Goal: Complete application form: Complete application form

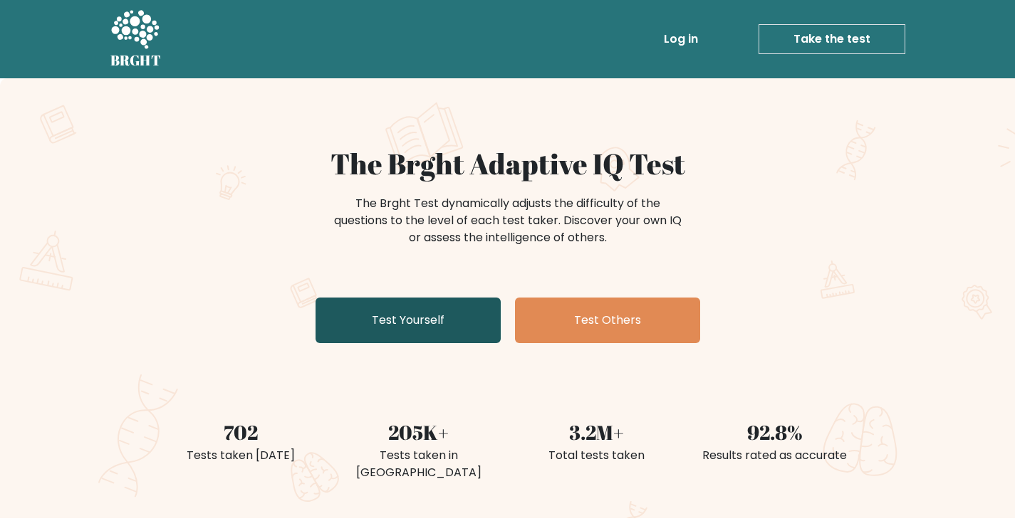
click at [486, 335] on link "Test Yourself" at bounding box center [407, 321] width 185 height 46
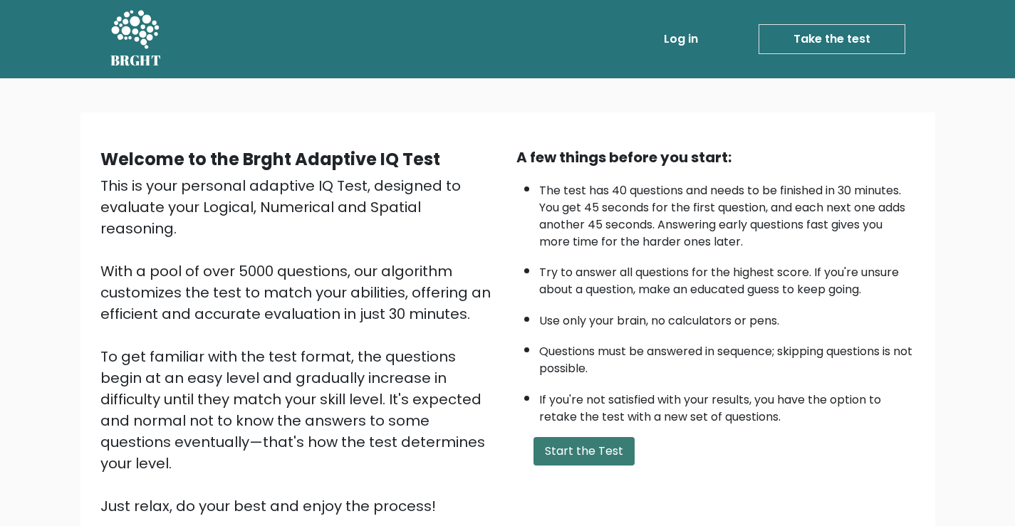
click at [587, 438] on button "Start the Test" at bounding box center [583, 451] width 101 height 28
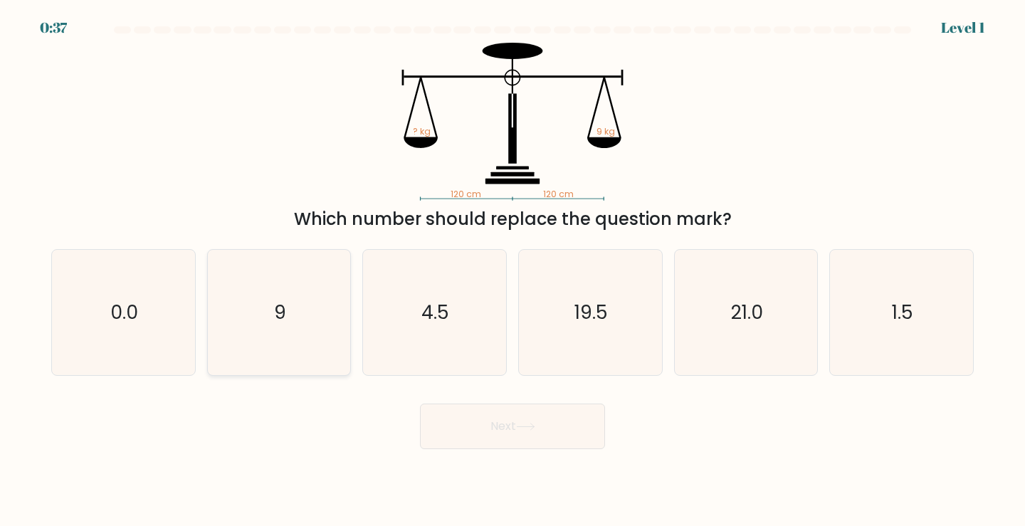
click at [310, 352] on icon "9" at bounding box center [279, 313] width 126 height 126
click at [513, 271] on input "b. 9" at bounding box center [513, 266] width 1 height 7
radio input "true"
click at [549, 434] on button "Next" at bounding box center [512, 427] width 185 height 46
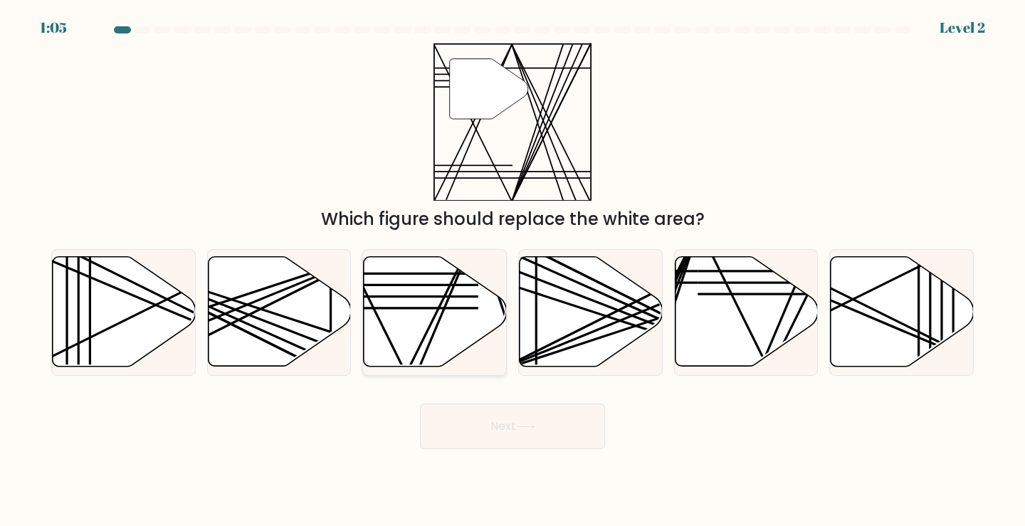
click at [414, 328] on icon at bounding box center [435, 312] width 143 height 110
click at [513, 271] on input "c." at bounding box center [513, 266] width 1 height 7
radio input "true"
click at [518, 424] on button "Next" at bounding box center [512, 427] width 185 height 46
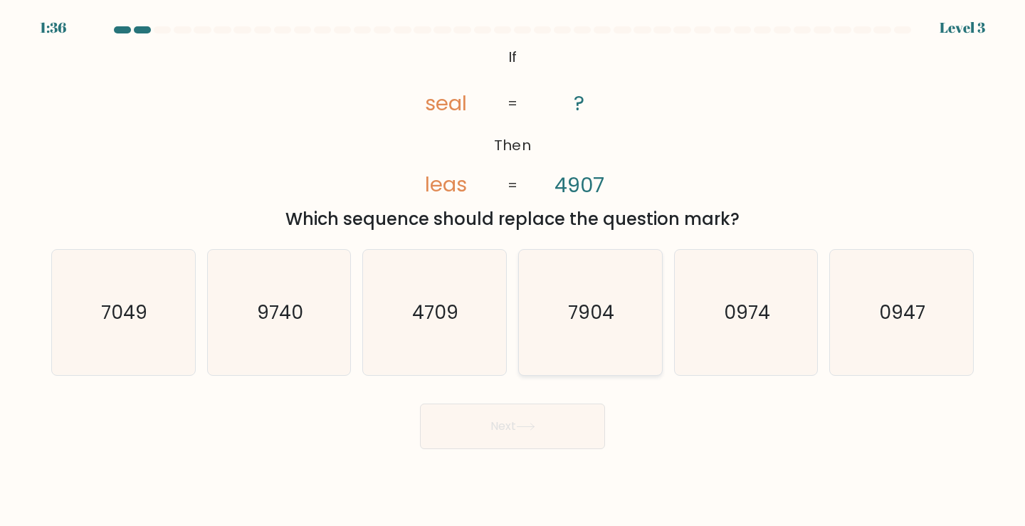
click at [574, 357] on icon "7904" at bounding box center [591, 313] width 126 height 126
click at [513, 271] on input "d. 7904" at bounding box center [513, 266] width 1 height 7
radio input "true"
click at [524, 427] on icon at bounding box center [525, 427] width 19 height 8
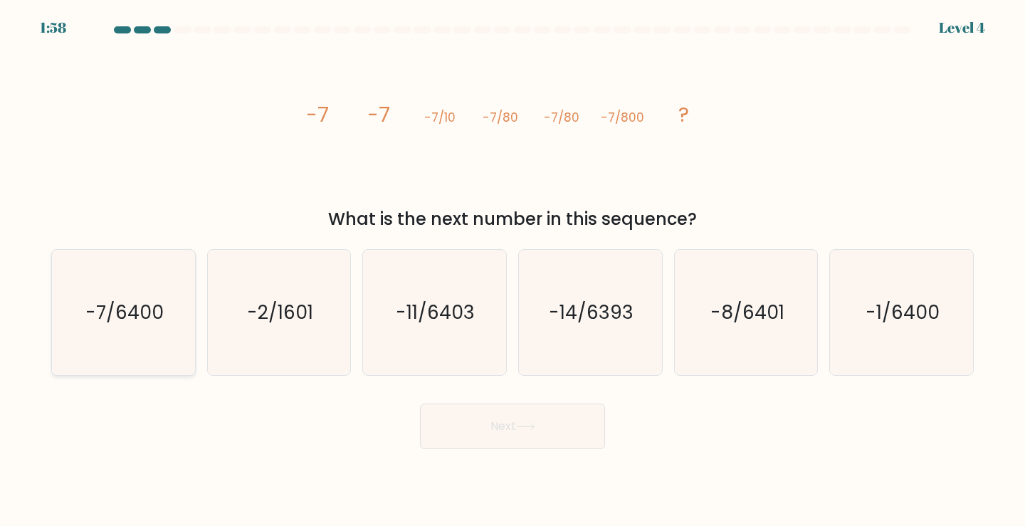
click at [120, 338] on icon "-7/6400" at bounding box center [124, 313] width 126 height 126
click at [513, 271] on input "a. -7/6400" at bounding box center [513, 266] width 1 height 7
radio input "true"
click at [508, 428] on button "Next" at bounding box center [512, 427] width 185 height 46
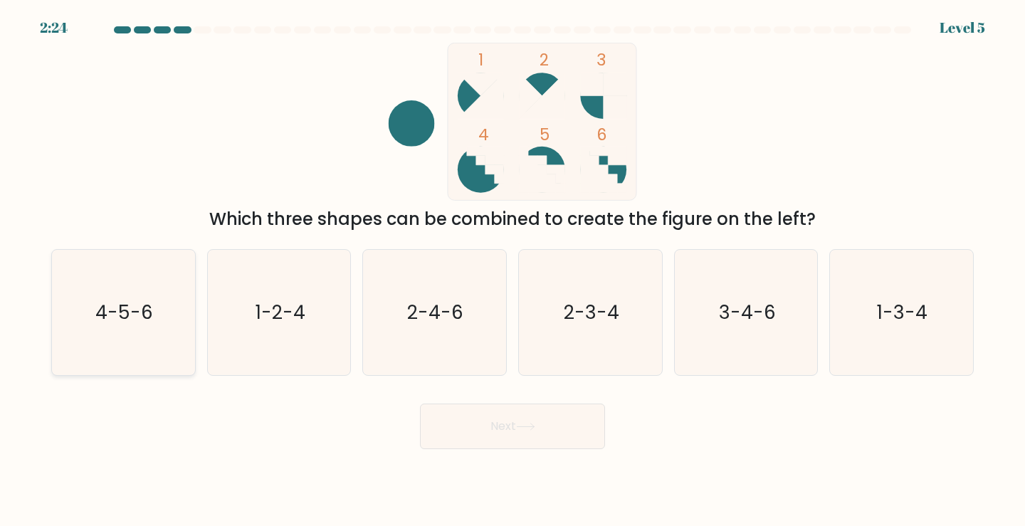
click at [149, 324] on text "4-5-6" at bounding box center [125, 312] width 58 height 26
click at [513, 271] on input "a. 4-5-6" at bounding box center [513, 266] width 1 height 7
radio input "true"
click at [483, 430] on button "Next" at bounding box center [512, 427] width 185 height 46
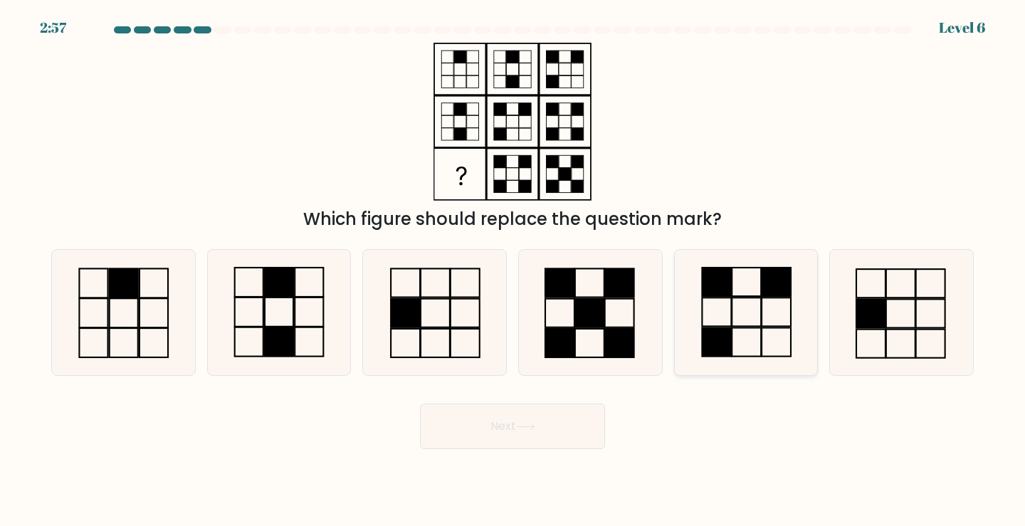
click at [733, 320] on rect at bounding box center [746, 312] width 29 height 28
click at [513, 271] on input "e." at bounding box center [513, 266] width 1 height 7
radio input "true"
click at [543, 429] on button "Next" at bounding box center [512, 427] width 185 height 46
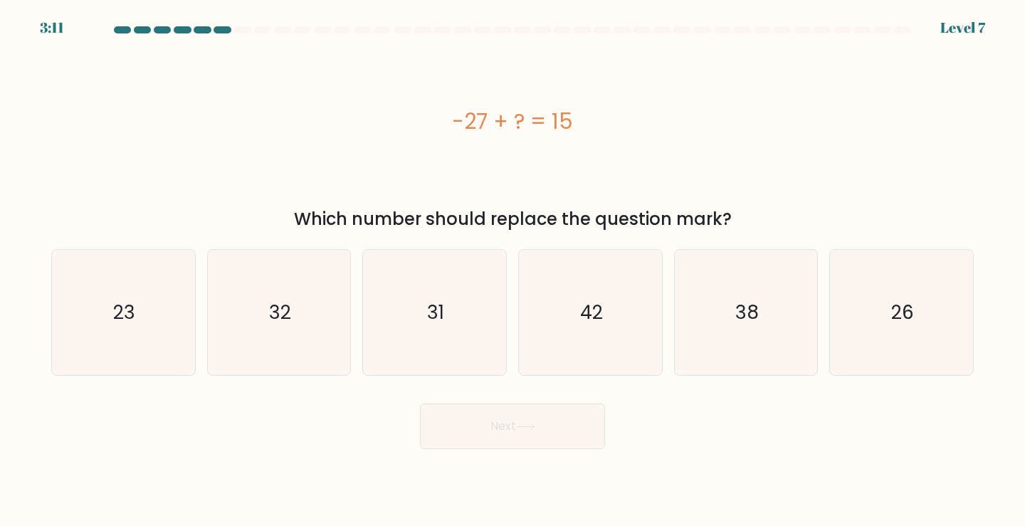
drag, startPoint x: 684, startPoint y: 140, endPoint x: 659, endPoint y: 199, distance: 63.9
click at [684, 140] on div "-27 + ? = 15" at bounding box center [512, 122] width 923 height 158
click at [613, 282] on icon "42" at bounding box center [591, 313] width 126 height 126
click at [513, 271] on input "d. 42" at bounding box center [513, 266] width 1 height 7
radio input "true"
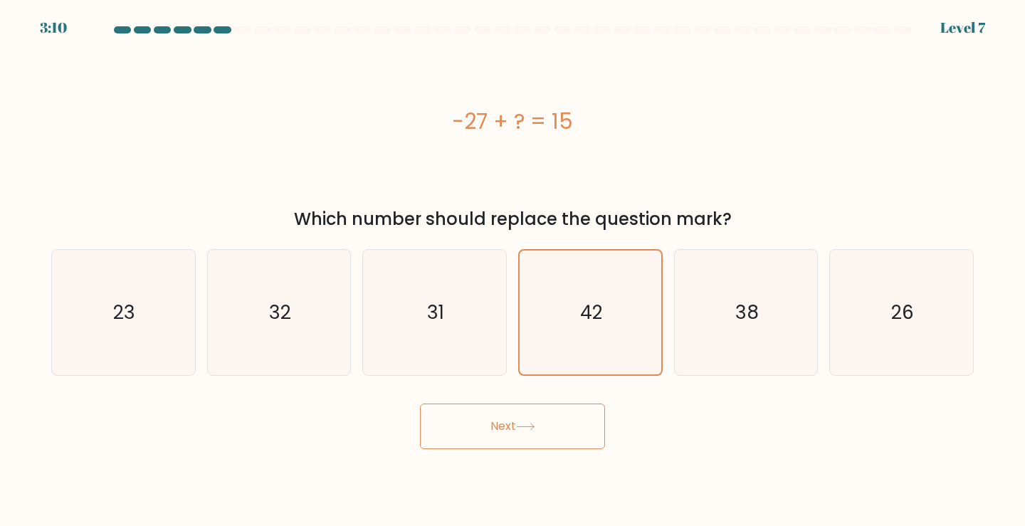
click at [532, 421] on button "Next" at bounding box center [512, 427] width 185 height 46
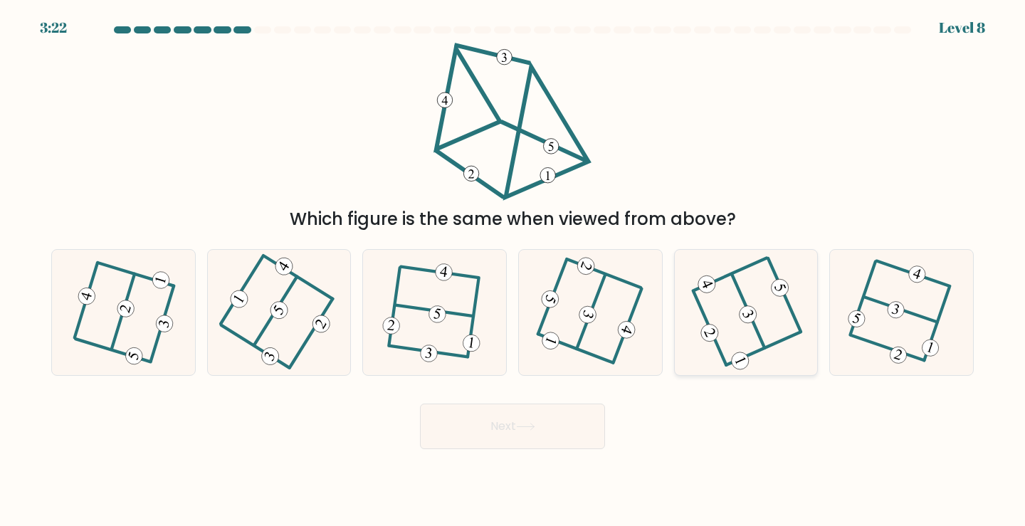
click at [751, 300] on icon at bounding box center [746, 312] width 101 height 100
click at [513, 271] on input "e." at bounding box center [513, 266] width 1 height 7
radio input "true"
click at [568, 435] on button "Next" at bounding box center [512, 427] width 185 height 46
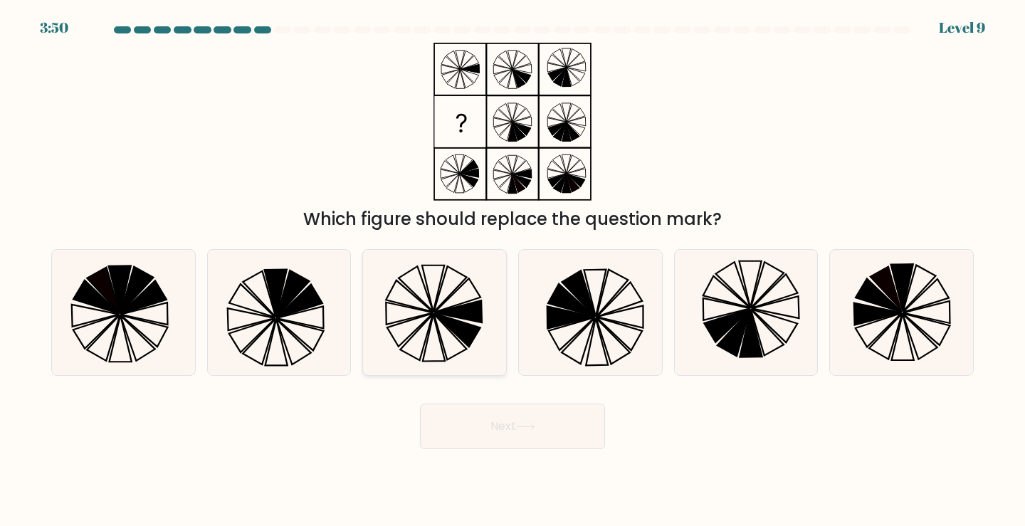
click at [442, 328] on icon at bounding box center [435, 313] width 126 height 126
click at [513, 271] on input "c." at bounding box center [513, 266] width 1 height 7
radio input "true"
click at [527, 422] on button "Next" at bounding box center [512, 427] width 185 height 46
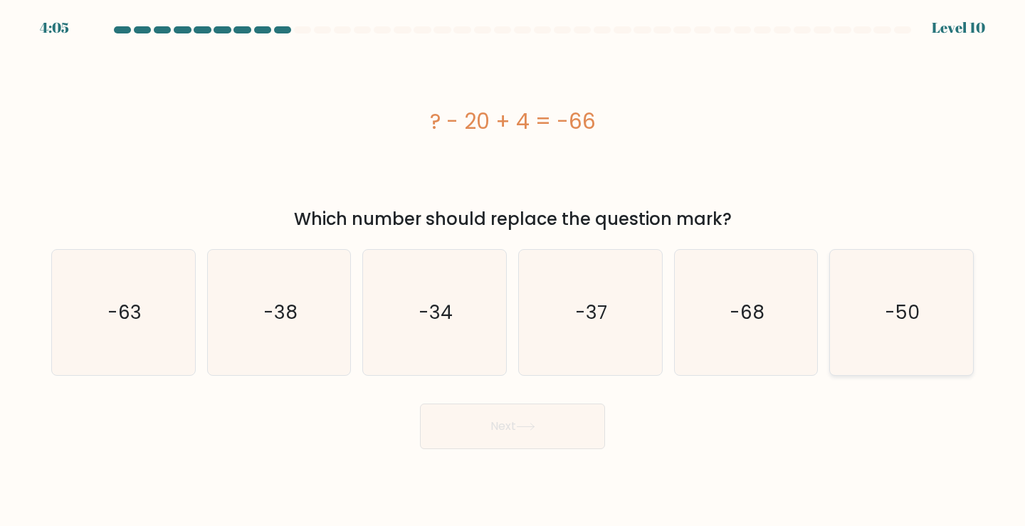
click at [872, 297] on icon "-50" at bounding box center [902, 313] width 126 height 126
click at [513, 271] on input "f. -50" at bounding box center [513, 266] width 1 height 7
radio input "true"
click at [585, 422] on button "Next" at bounding box center [512, 427] width 185 height 46
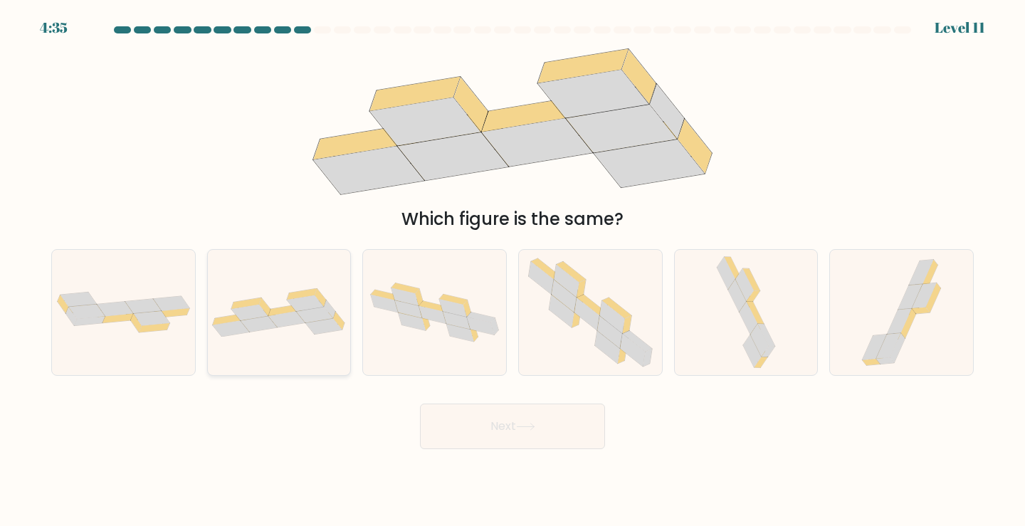
click at [324, 319] on icon at bounding box center [315, 315] width 37 height 16
click at [513, 271] on input "b." at bounding box center [513, 266] width 1 height 7
radio input "true"
click at [501, 420] on button "Next" at bounding box center [512, 427] width 185 height 46
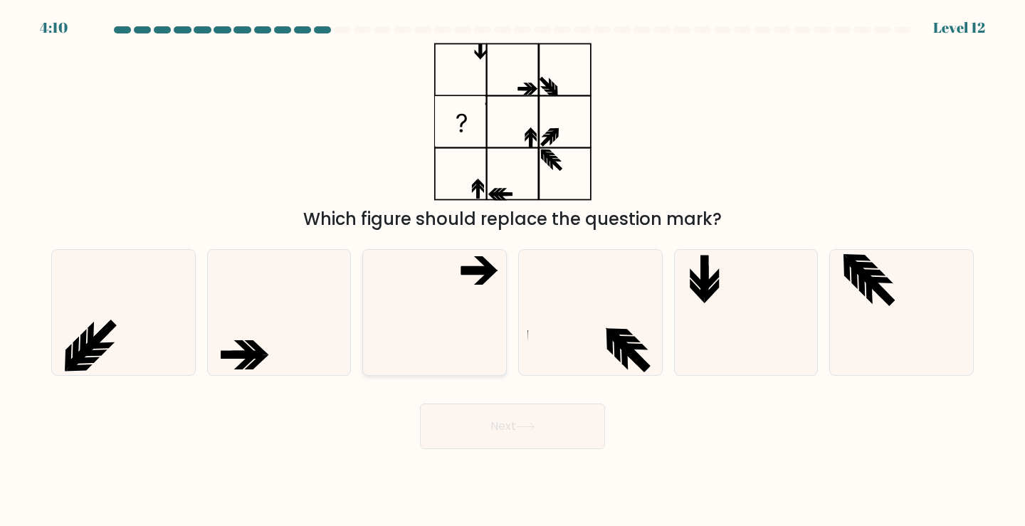
drag, startPoint x: 484, startPoint y: 317, endPoint x: 479, endPoint y: 328, distance: 11.8
click at [483, 317] on icon at bounding box center [435, 313] width 126 height 126
click at [513, 271] on input "c." at bounding box center [513, 266] width 1 height 7
radio input "true"
click at [525, 437] on button "Next" at bounding box center [512, 427] width 185 height 46
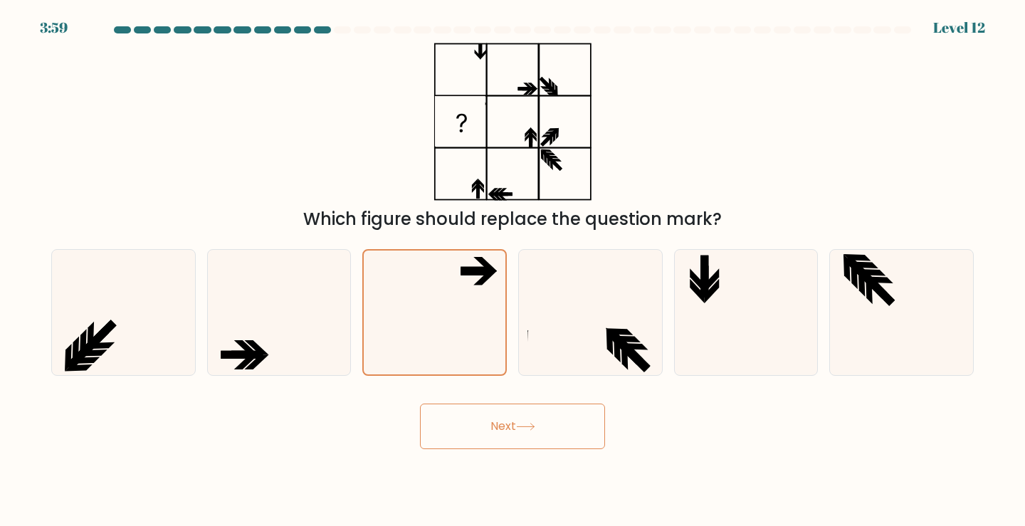
click at [540, 433] on button "Next" at bounding box center [512, 427] width 185 height 46
click at [542, 439] on button "Next" at bounding box center [512, 427] width 185 height 46
click at [358, 163] on div "Which figure should replace the question mark?" at bounding box center [513, 137] width 940 height 189
click at [520, 448] on button "Next" at bounding box center [512, 427] width 185 height 46
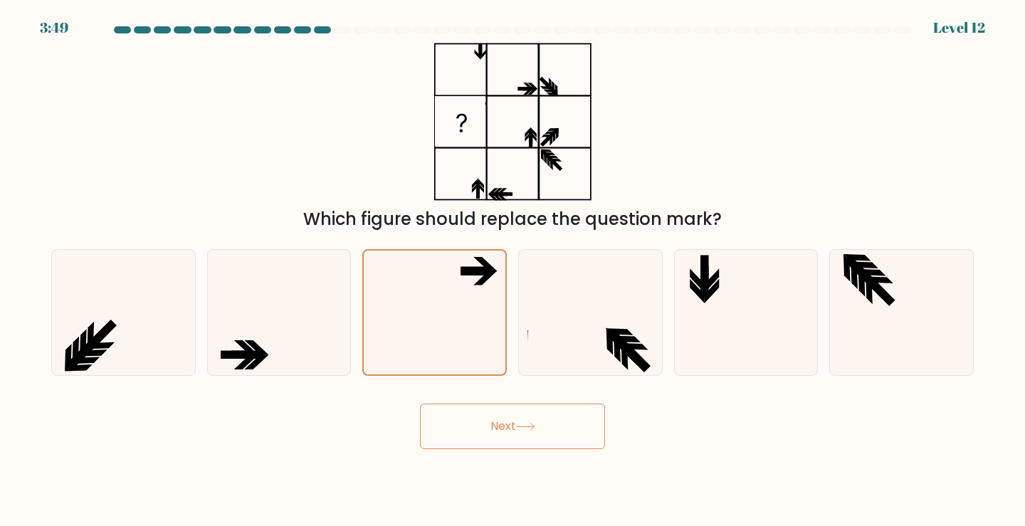
click at [581, 421] on button "Next" at bounding box center [512, 427] width 185 height 46
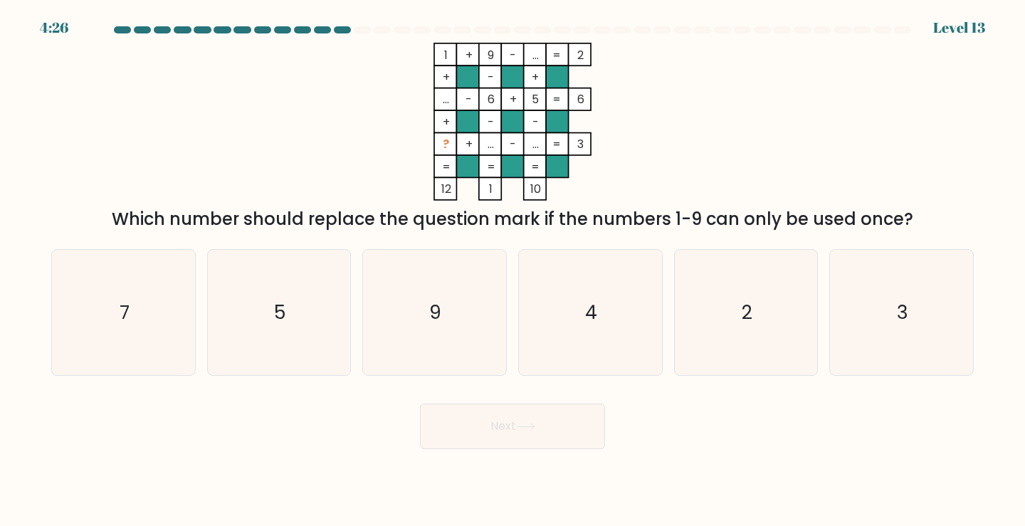
click at [321, 459] on body "4:26 Level 13" at bounding box center [512, 263] width 1025 height 526
click at [303, 334] on icon "5" at bounding box center [279, 313] width 126 height 126
click at [513, 271] on input "b. 5" at bounding box center [513, 266] width 1 height 7
radio input "true"
click at [455, 417] on button "Next" at bounding box center [512, 427] width 185 height 46
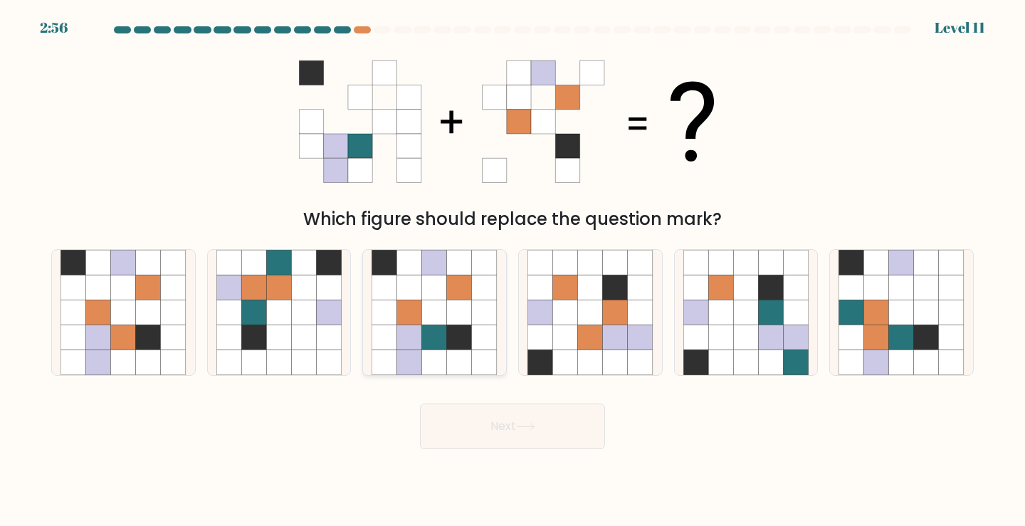
click at [469, 355] on icon at bounding box center [459, 362] width 25 height 25
click at [513, 271] on input "c." at bounding box center [513, 266] width 1 height 7
radio input "true"
click at [474, 420] on button "Next" at bounding box center [512, 427] width 185 height 46
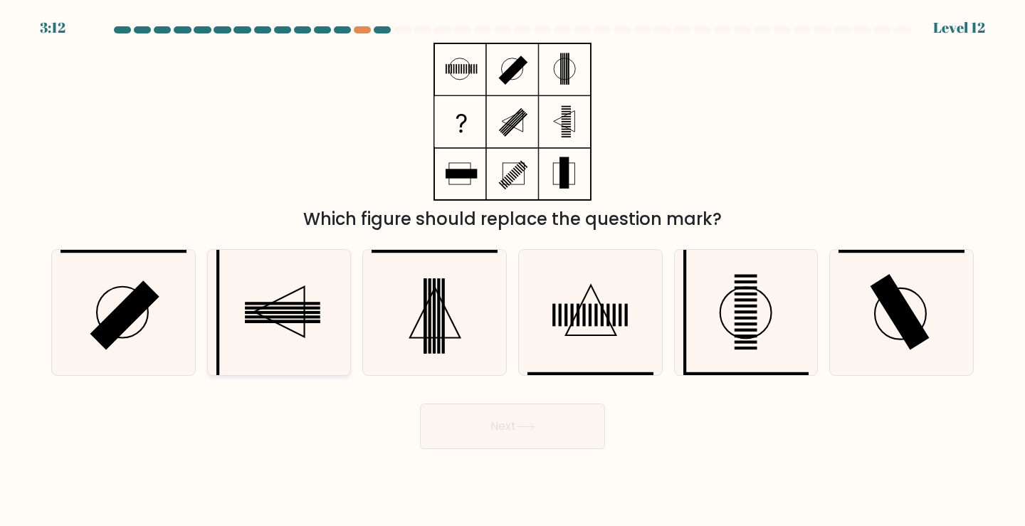
click at [304, 348] on icon at bounding box center [279, 313] width 126 height 126
click at [513, 271] on input "b." at bounding box center [513, 266] width 1 height 7
radio input "true"
click at [527, 420] on button "Next" at bounding box center [512, 427] width 185 height 46
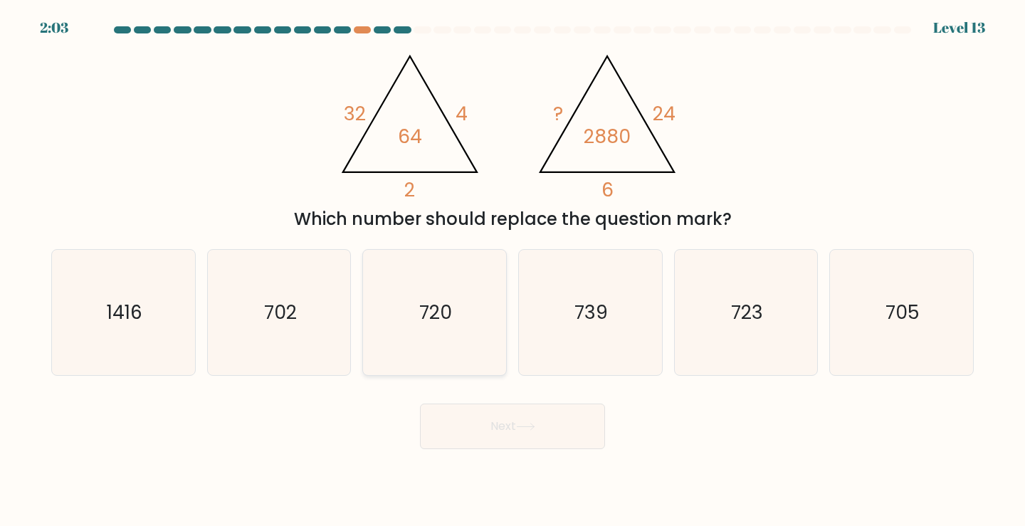
click at [469, 311] on icon "720" at bounding box center [435, 313] width 126 height 126
click at [513, 271] on input "c. 720" at bounding box center [513, 266] width 1 height 7
radio input "true"
click at [500, 411] on button "Next" at bounding box center [512, 427] width 185 height 46
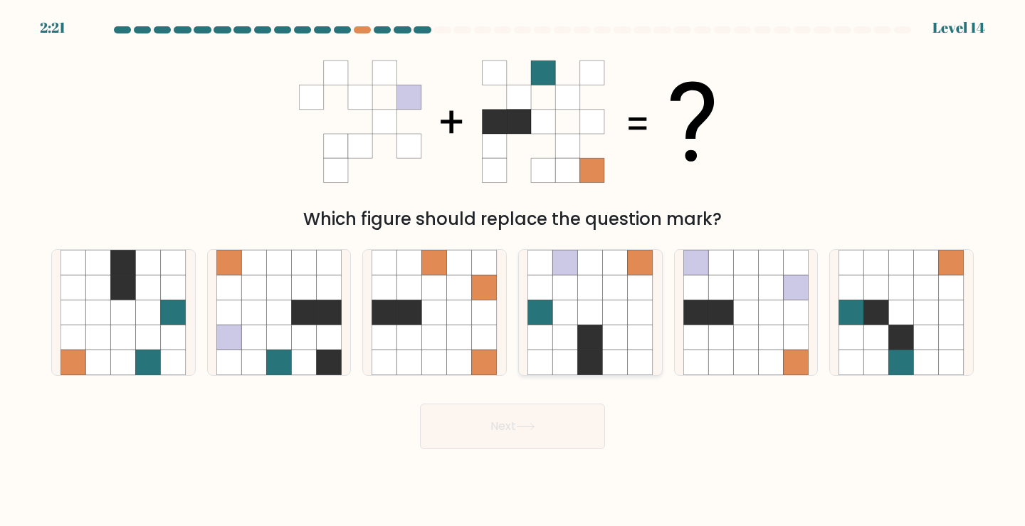
click at [610, 320] on icon at bounding box center [615, 312] width 25 height 25
click at [513, 271] on input "d." at bounding box center [513, 266] width 1 height 7
radio input "true"
click at [487, 424] on button "Next" at bounding box center [512, 427] width 185 height 46
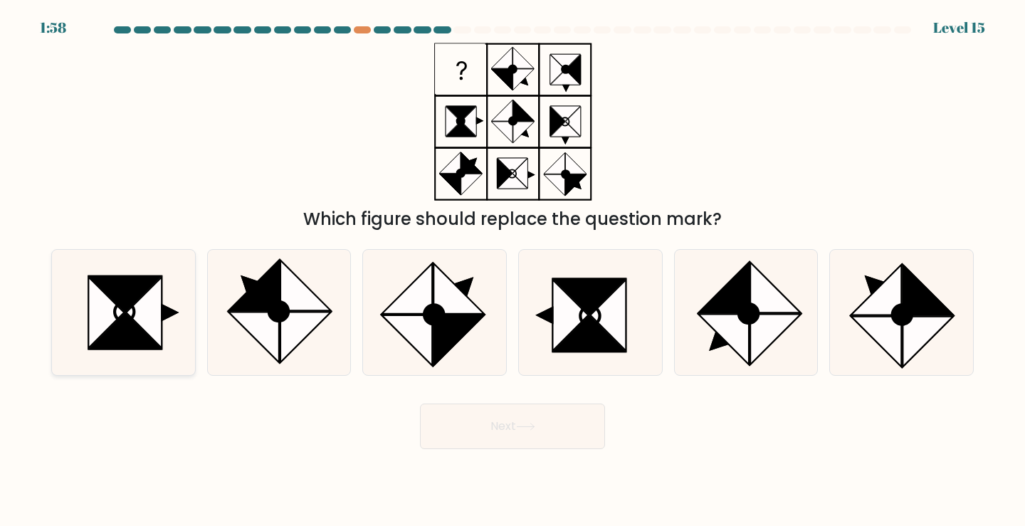
click at [171, 305] on icon at bounding box center [124, 313] width 126 height 126
click at [513, 271] on input "a." at bounding box center [513, 266] width 1 height 7
radio input "true"
click at [548, 424] on button "Next" at bounding box center [512, 427] width 185 height 46
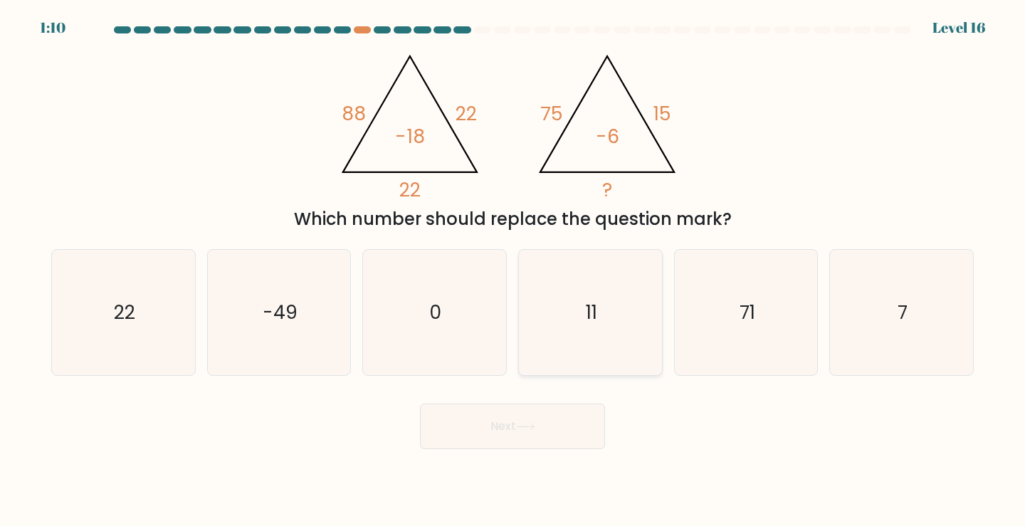
click at [558, 310] on icon "11" at bounding box center [591, 313] width 126 height 126
click at [513, 271] on input "d. 11" at bounding box center [513, 266] width 1 height 7
radio input "true"
click at [516, 434] on button "Next" at bounding box center [512, 427] width 185 height 46
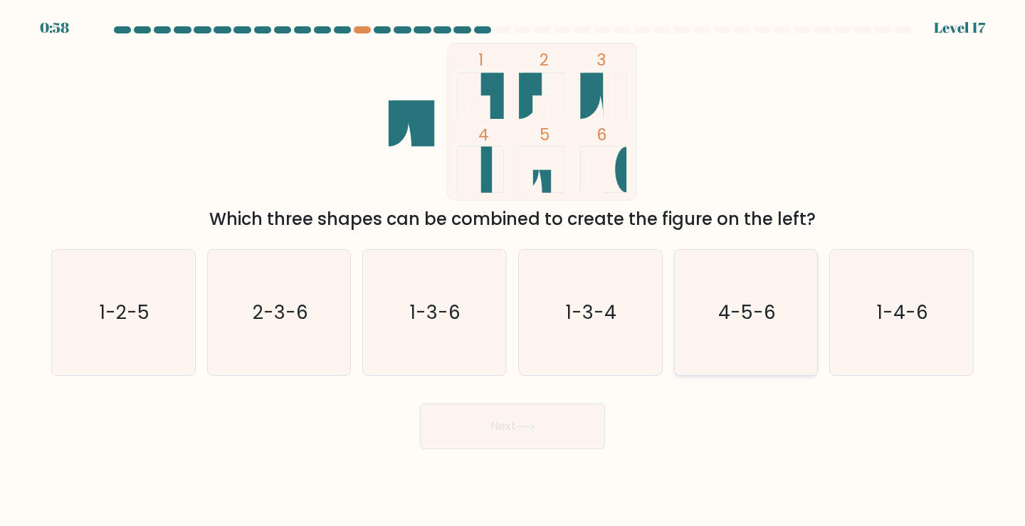
click at [774, 305] on text "4-5-6" at bounding box center [747, 312] width 58 height 26
click at [513, 271] on input "e. 4-5-6" at bounding box center [513, 266] width 1 height 7
radio input "true"
click at [554, 419] on button "Next" at bounding box center [512, 427] width 185 height 46
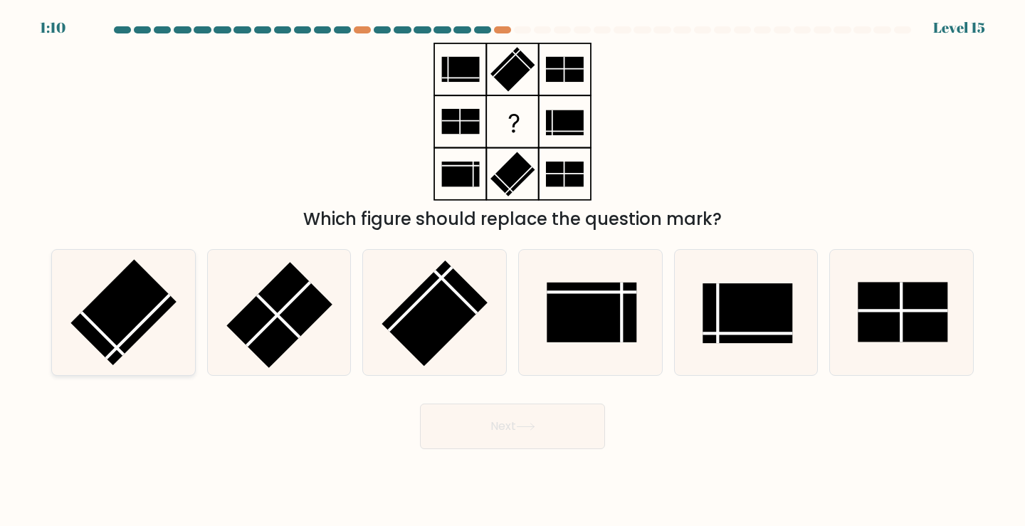
click at [132, 342] on rect at bounding box center [123, 312] width 106 height 106
click at [513, 271] on input "a." at bounding box center [513, 266] width 1 height 7
radio input "true"
click at [491, 444] on button "Next" at bounding box center [512, 427] width 185 height 46
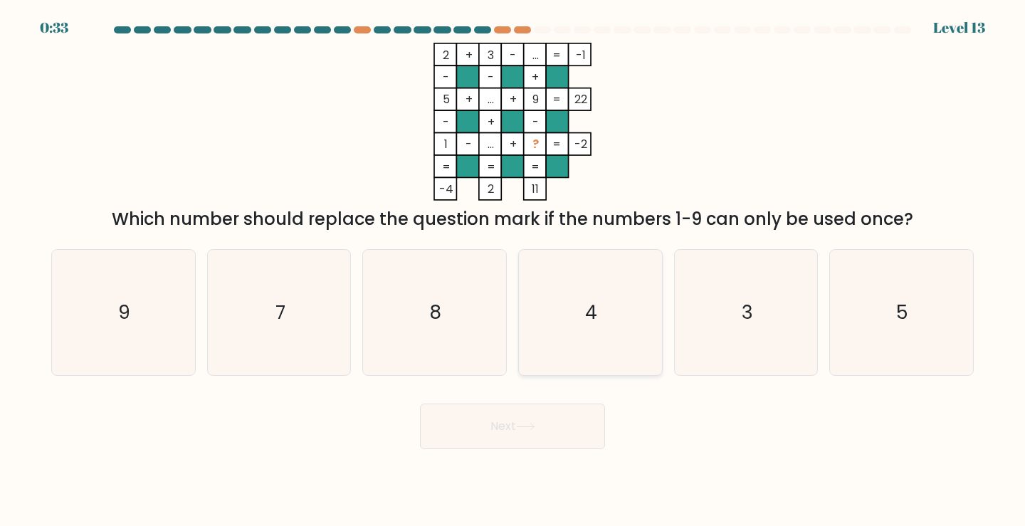
click at [607, 319] on icon "4" at bounding box center [591, 313] width 126 height 126
click at [513, 271] on input "d. 4" at bounding box center [513, 266] width 1 height 7
radio input "true"
click at [555, 428] on button "Next" at bounding box center [512, 427] width 185 height 46
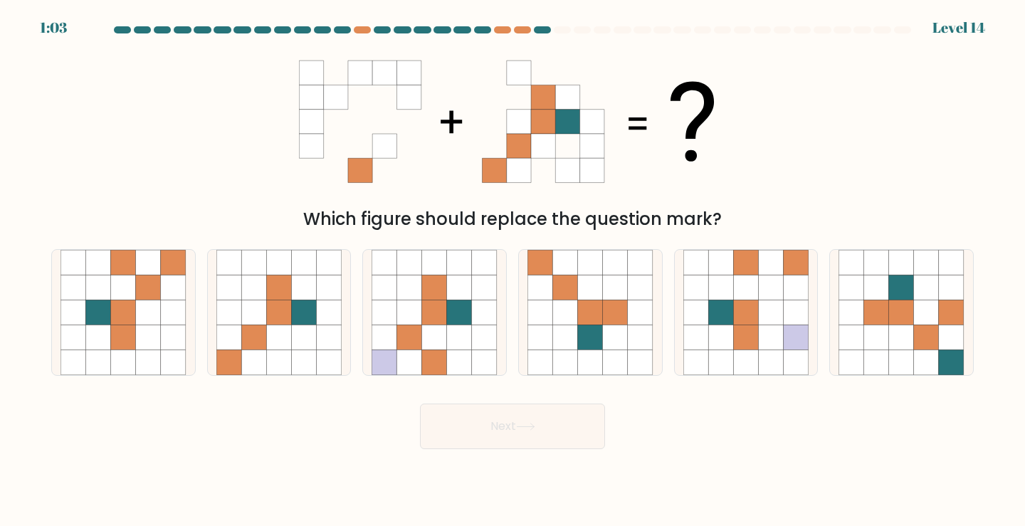
drag, startPoint x: 429, startPoint y: 156, endPoint x: 78, endPoint y: 185, distance: 353.0
click at [78, 185] on div "Which figure should replace the question mark?" at bounding box center [513, 137] width 940 height 189
click at [311, 299] on icon at bounding box center [304, 287] width 25 height 25
click at [513, 271] on input "b." at bounding box center [513, 266] width 1 height 7
radio input "true"
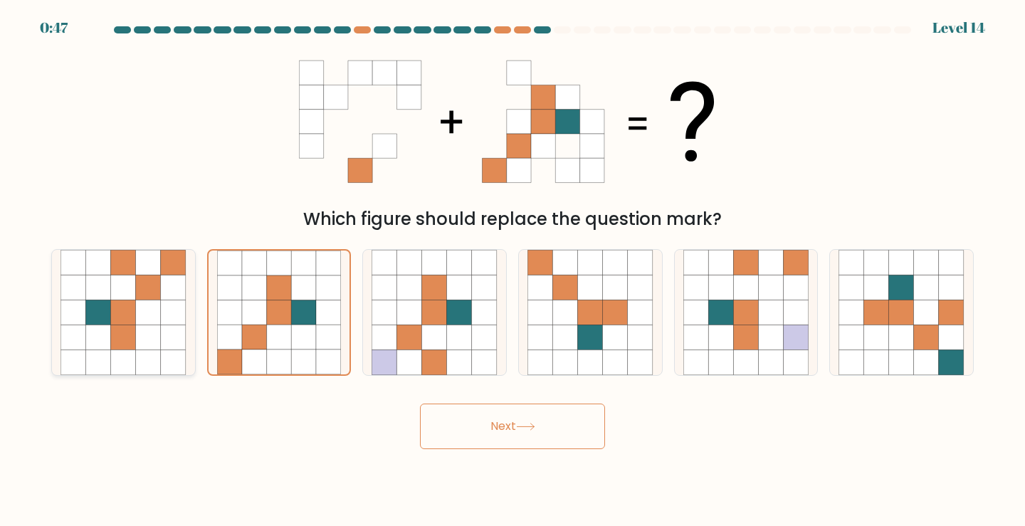
click at [153, 330] on icon at bounding box center [148, 337] width 25 height 25
click at [513, 271] on input "a." at bounding box center [513, 266] width 1 height 7
radio input "true"
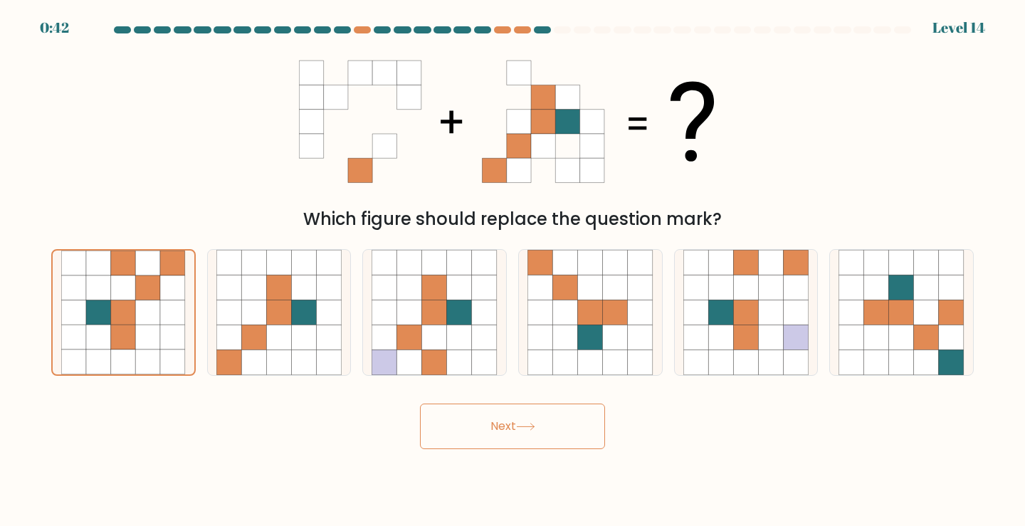
click at [554, 436] on button "Next" at bounding box center [512, 427] width 185 height 46
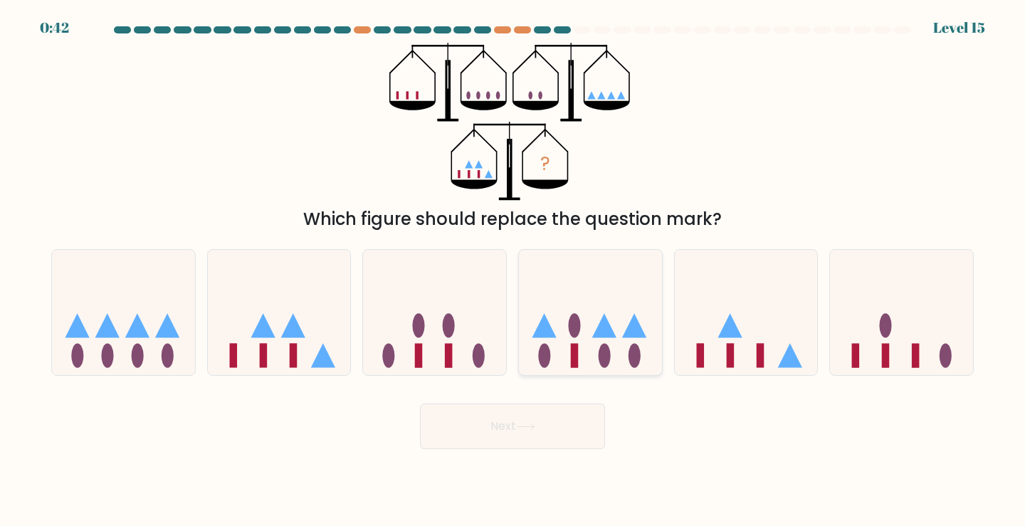
click at [568, 313] on icon at bounding box center [590, 312] width 143 height 118
click at [513, 271] on input "d." at bounding box center [513, 266] width 1 height 7
radio input "true"
click at [543, 433] on button "Next" at bounding box center [512, 427] width 185 height 46
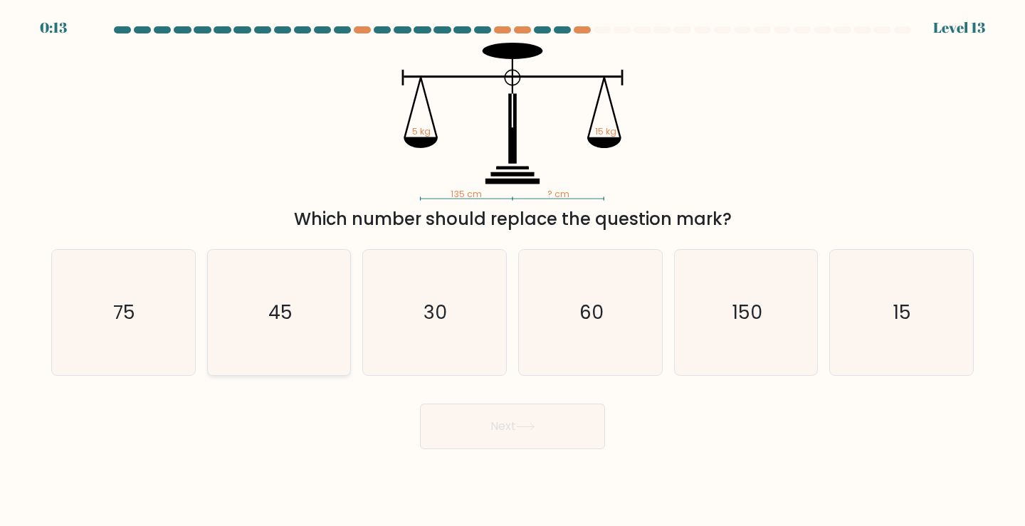
click at [317, 314] on icon "45" at bounding box center [279, 313] width 126 height 126
click at [513, 271] on input "b. 45" at bounding box center [513, 266] width 1 height 7
radio input "true"
click at [492, 434] on button "Next" at bounding box center [512, 427] width 185 height 46
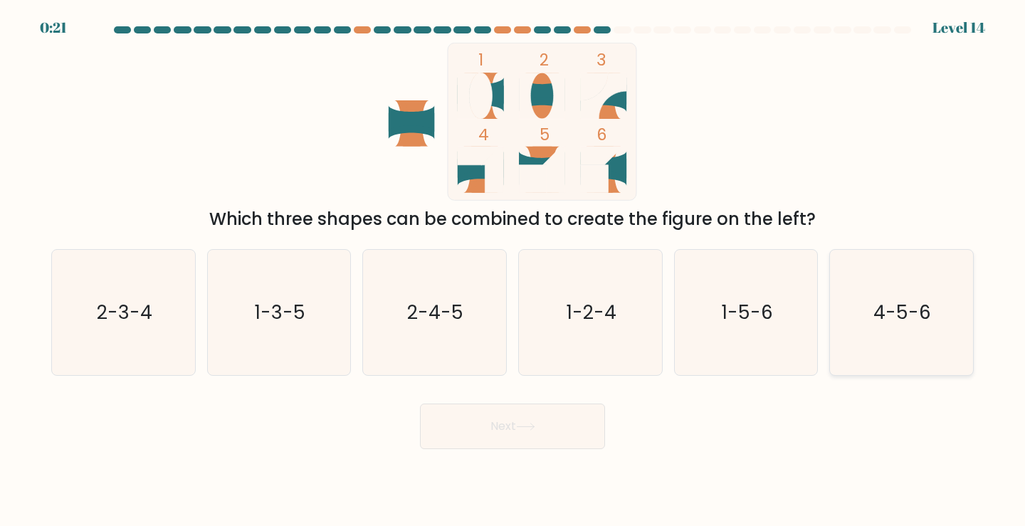
click at [898, 318] on text "4-5-6" at bounding box center [903, 312] width 58 height 26
click at [513, 271] on input "f. 4-5-6" at bounding box center [513, 266] width 1 height 7
radio input "true"
click at [532, 420] on button "Next" at bounding box center [512, 427] width 185 height 46
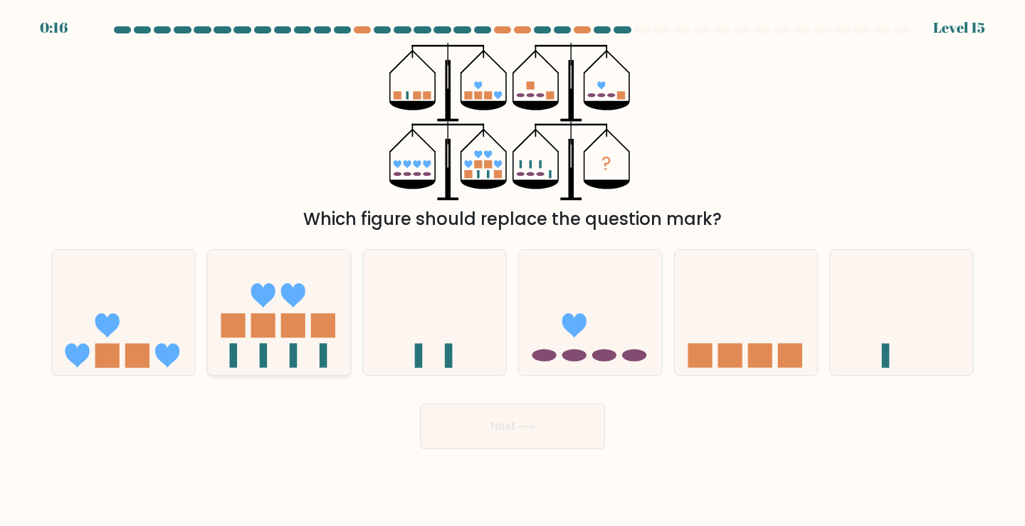
click at [268, 356] on icon at bounding box center [279, 312] width 143 height 118
click at [513, 271] on input "b." at bounding box center [513, 266] width 1 height 7
radio input "true"
click at [472, 422] on button "Next" at bounding box center [512, 427] width 185 height 46
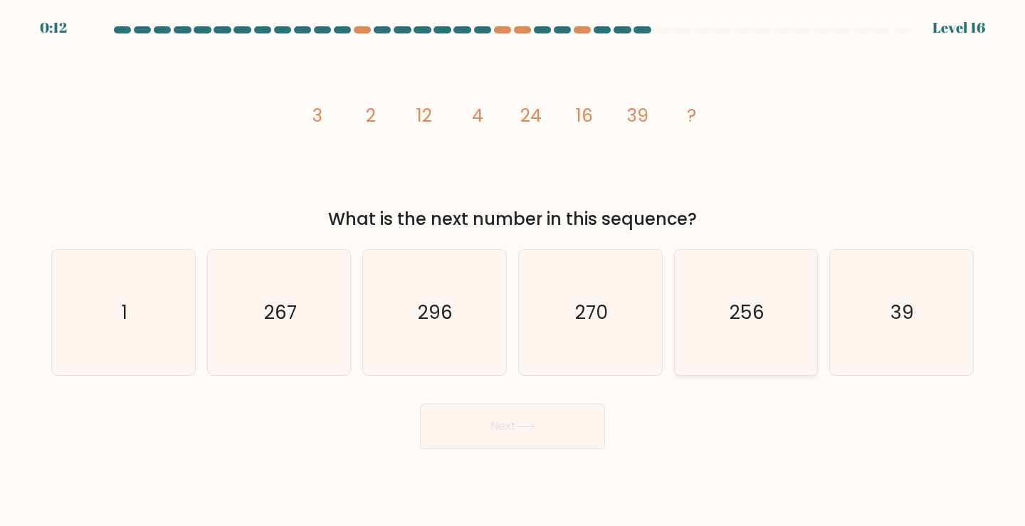
click at [759, 354] on icon "256" at bounding box center [747, 313] width 126 height 126
click at [513, 271] on input "e. 256" at bounding box center [513, 266] width 1 height 7
radio input "true"
click at [580, 438] on button "Next" at bounding box center [512, 427] width 185 height 46
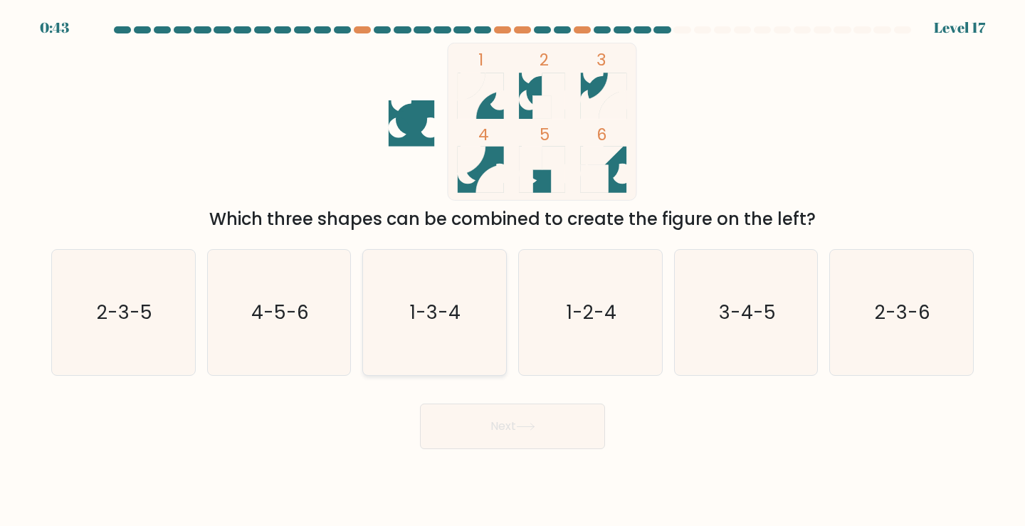
click at [456, 304] on text "1-3-4" at bounding box center [436, 312] width 51 height 26
click at [513, 271] on input "c. 1-3-4" at bounding box center [513, 266] width 1 height 7
radio input "true"
click at [525, 433] on button "Next" at bounding box center [512, 427] width 185 height 46
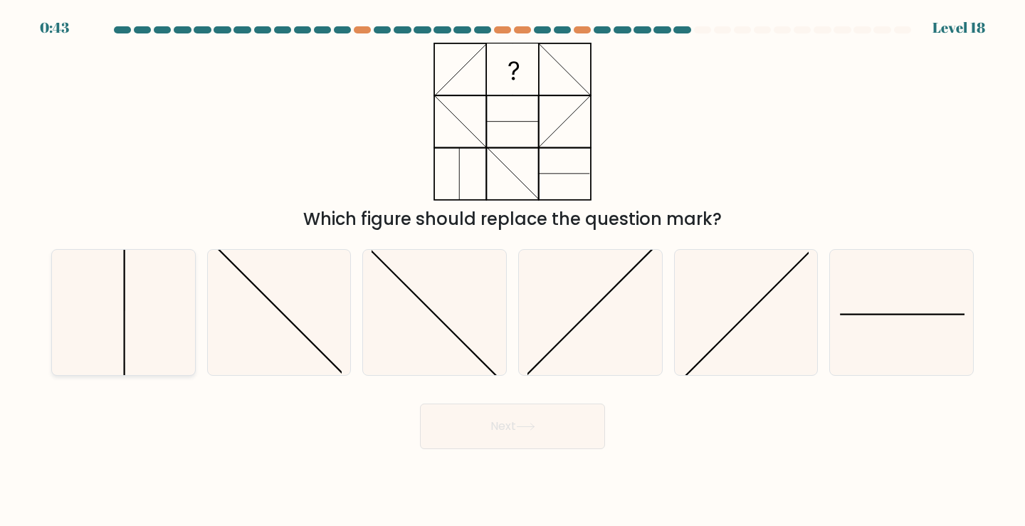
click at [162, 307] on icon at bounding box center [124, 313] width 126 height 126
click at [513, 271] on input "a." at bounding box center [513, 266] width 1 height 7
radio input "true"
click at [498, 418] on button "Next" at bounding box center [512, 427] width 185 height 46
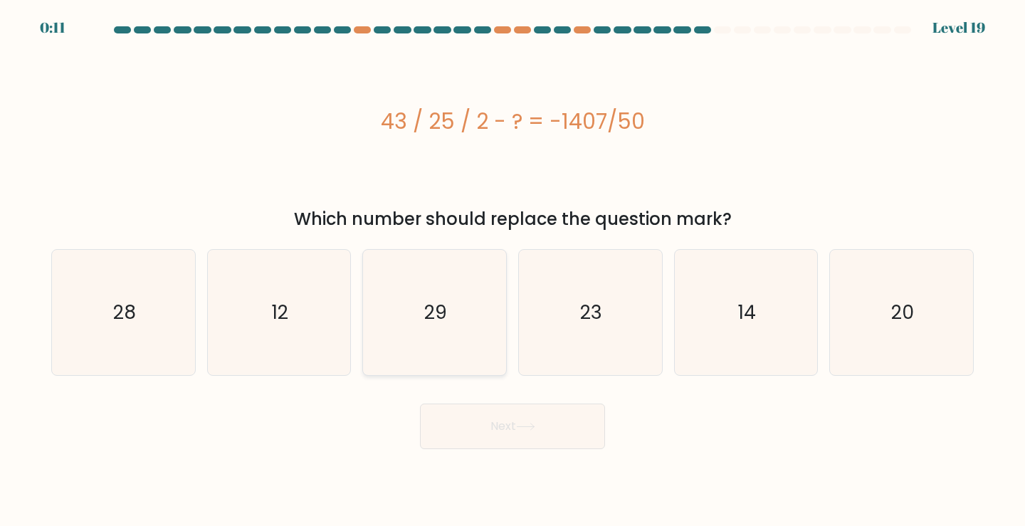
click at [423, 293] on icon "29" at bounding box center [435, 313] width 126 height 126
click at [513, 271] on input "c. 29" at bounding box center [513, 266] width 1 height 7
radio input "true"
click at [470, 430] on button "Next" at bounding box center [512, 427] width 185 height 46
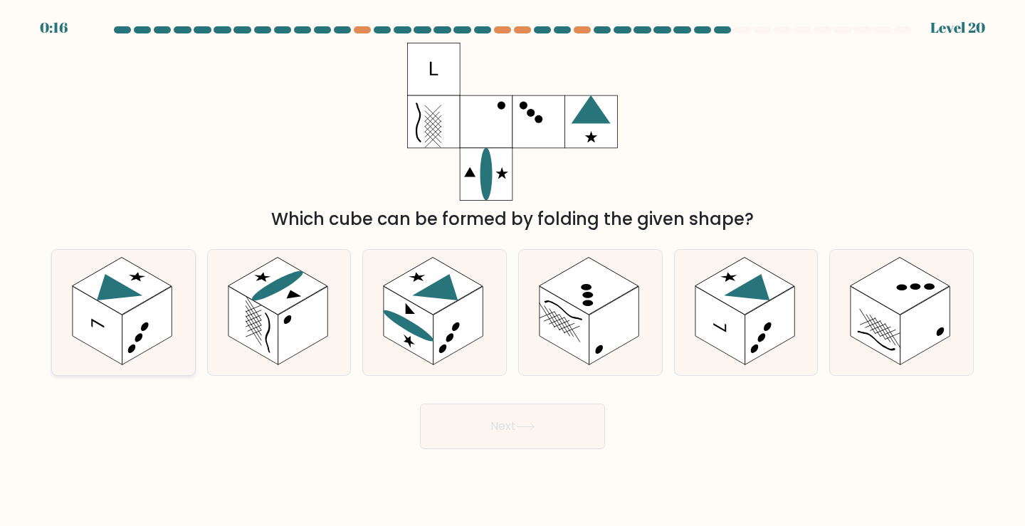
click at [150, 350] on icon at bounding box center [123, 313] width 143 height 126
click at [513, 271] on input "a." at bounding box center [513, 266] width 1 height 7
radio input "true"
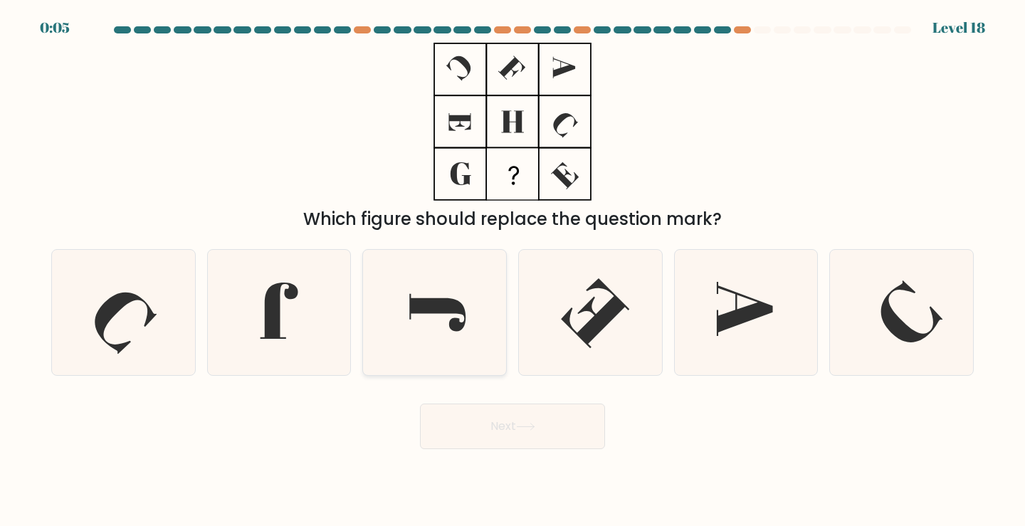
click at [413, 315] on icon at bounding box center [435, 313] width 126 height 126
click at [513, 271] on input "c." at bounding box center [513, 266] width 1 height 7
radio input "true"
click at [518, 434] on button "Next" at bounding box center [512, 427] width 185 height 46
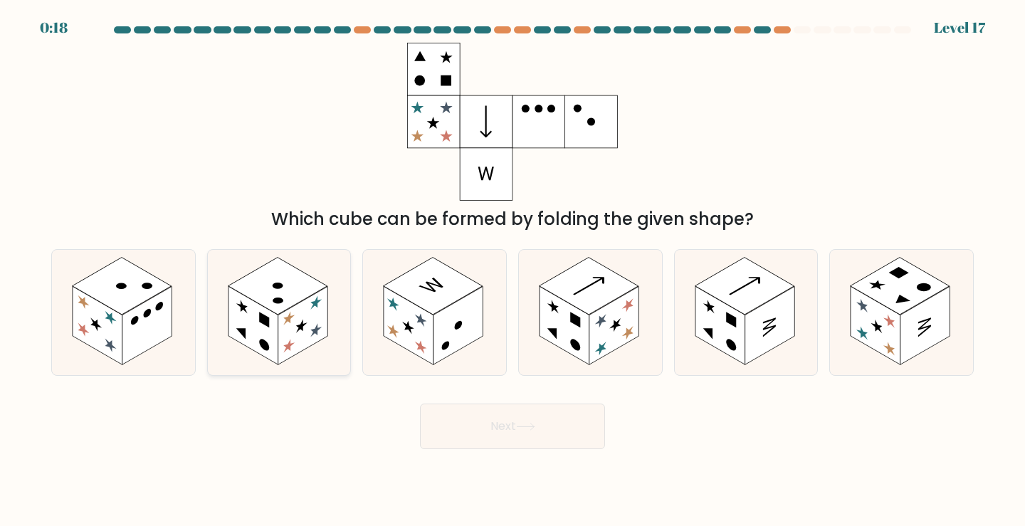
click at [263, 336] on rect at bounding box center [254, 325] width 50 height 78
click at [513, 271] on input "b." at bounding box center [513, 266] width 1 height 7
radio input "true"
click at [461, 433] on button "Next" at bounding box center [512, 427] width 185 height 46
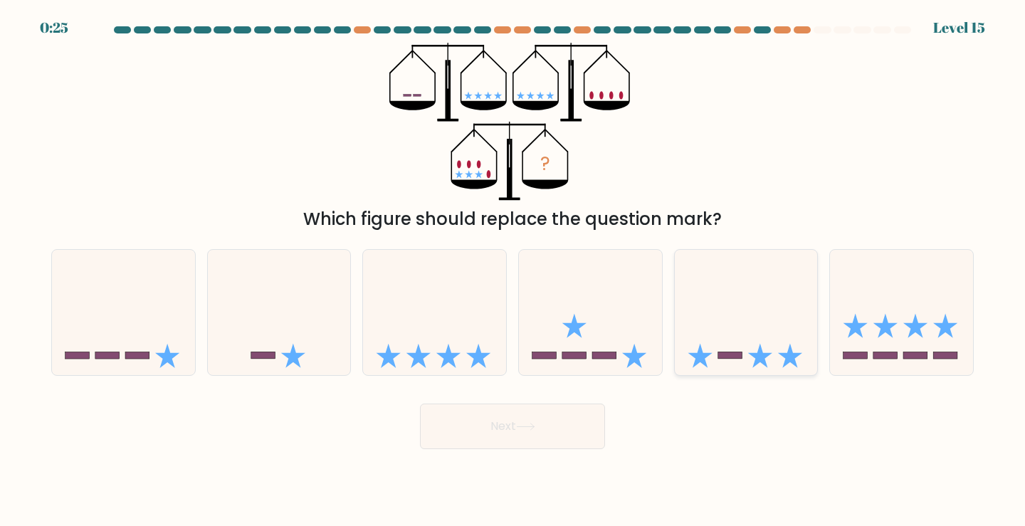
click at [703, 328] on icon at bounding box center [746, 312] width 143 height 118
click at [513, 271] on input "e." at bounding box center [513, 266] width 1 height 7
radio input "true"
click at [555, 435] on button "Next" at bounding box center [512, 427] width 185 height 46
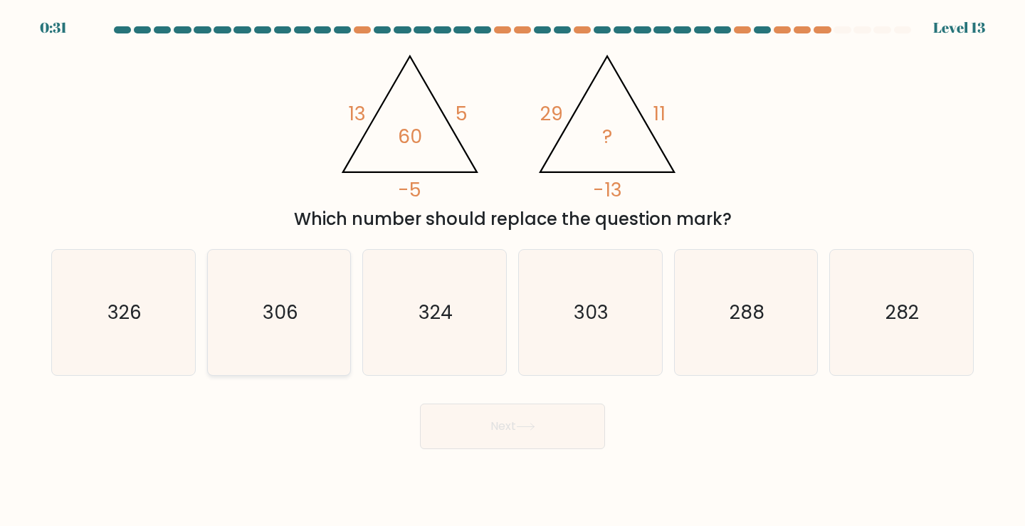
click at [328, 284] on icon "306" at bounding box center [279, 313] width 126 height 126
click at [513, 271] on input "b. 306" at bounding box center [513, 266] width 1 height 7
radio input "true"
click at [464, 445] on button "Next" at bounding box center [512, 427] width 185 height 46
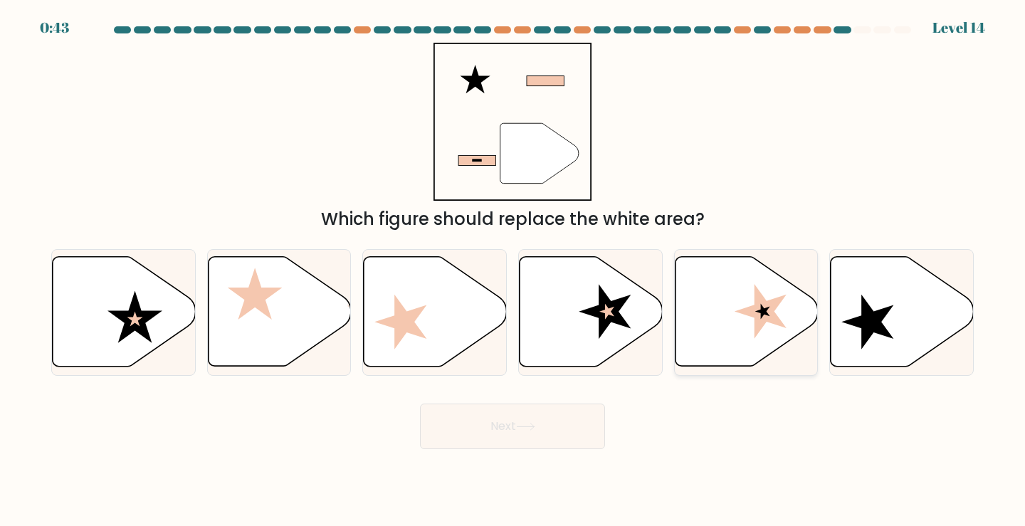
click at [736, 322] on icon at bounding box center [746, 312] width 143 height 110
click at [513, 271] on input "e." at bounding box center [513, 266] width 1 height 7
radio input "true"
click at [563, 419] on button "Next" at bounding box center [512, 427] width 185 height 46
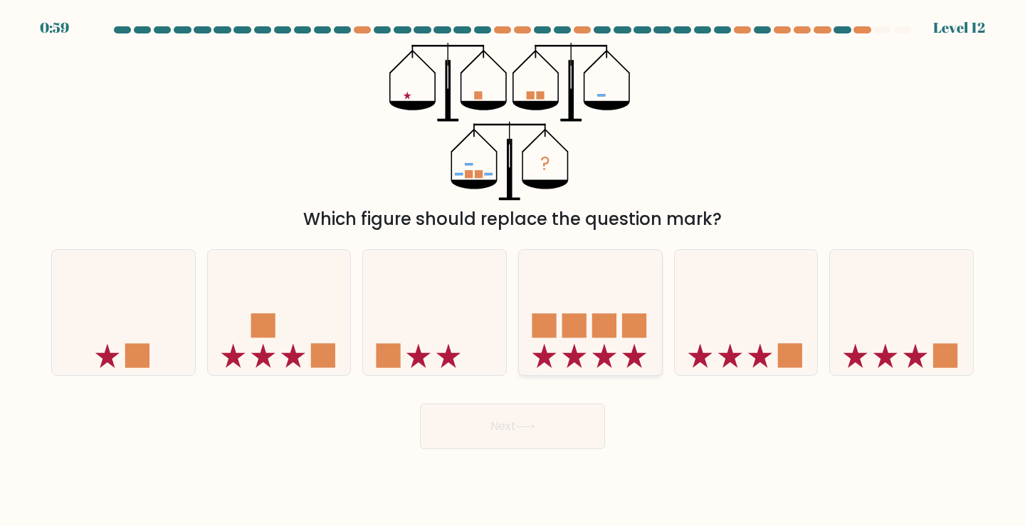
click at [588, 290] on icon at bounding box center [590, 312] width 143 height 118
click at [513, 271] on input "d." at bounding box center [513, 266] width 1 height 7
radio input "true"
click at [305, 361] on icon at bounding box center [279, 312] width 143 height 118
click at [513, 271] on input "b." at bounding box center [513, 266] width 1 height 7
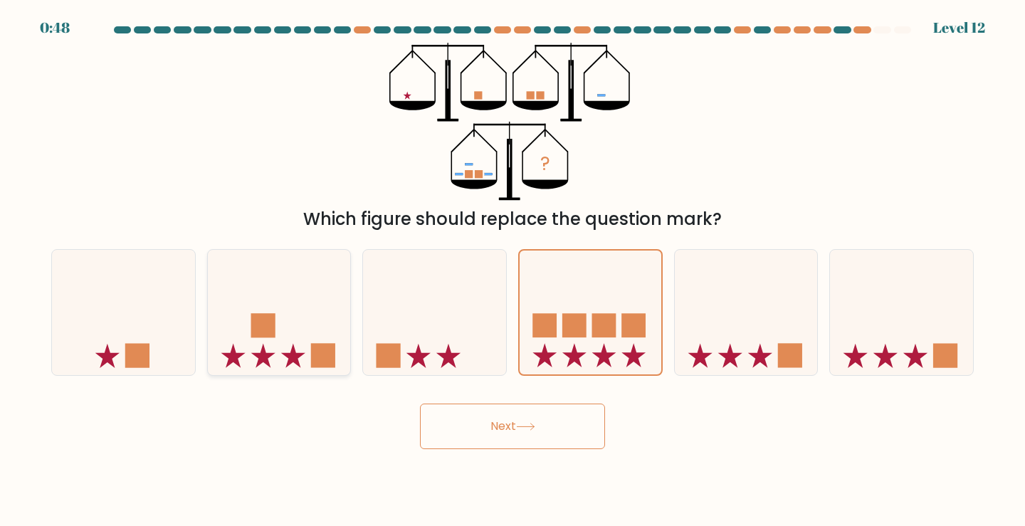
radio input "true"
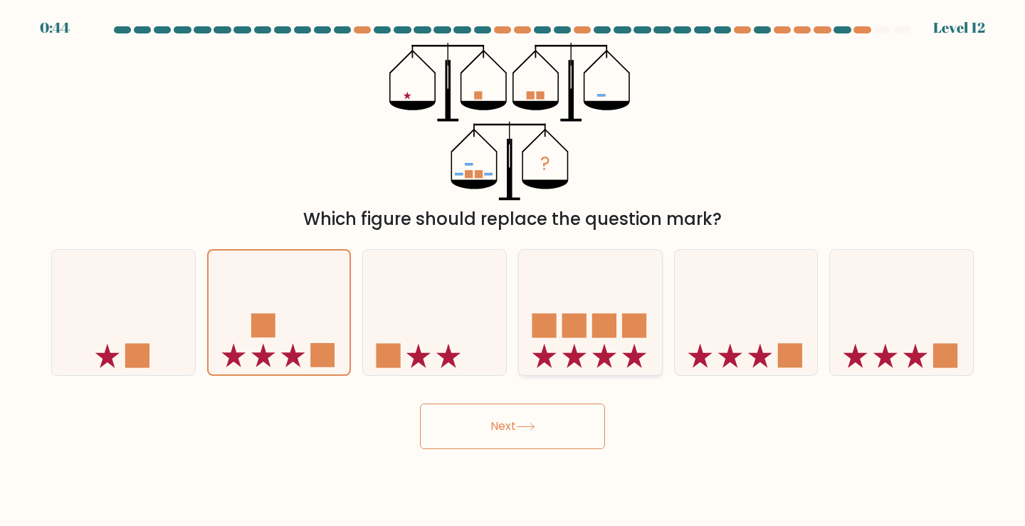
click at [571, 362] on icon at bounding box center [575, 356] width 24 height 24
click at [513, 271] on input "d." at bounding box center [513, 266] width 1 height 7
radio input "true"
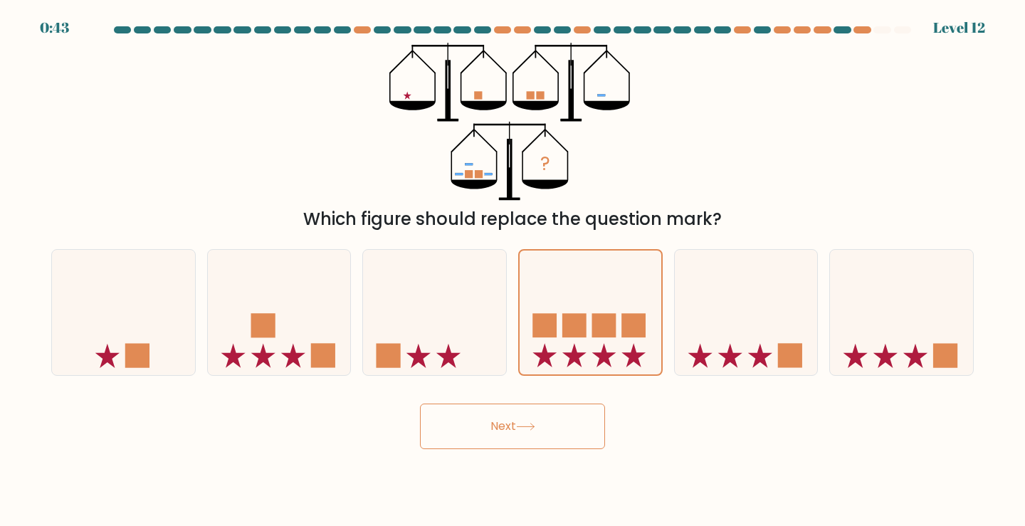
click at [535, 424] on icon at bounding box center [525, 427] width 19 height 8
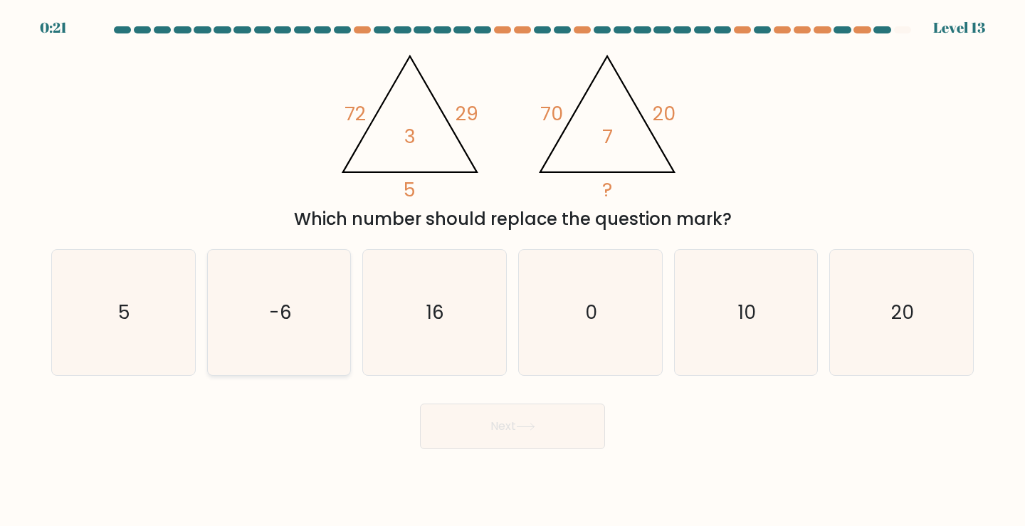
click at [324, 311] on icon "-6" at bounding box center [279, 313] width 126 height 126
click at [513, 271] on input "b. -6" at bounding box center [513, 266] width 1 height 7
radio input "true"
click at [514, 430] on button "Next" at bounding box center [512, 427] width 185 height 46
click at [398, 332] on icon "16" at bounding box center [435, 313] width 126 height 126
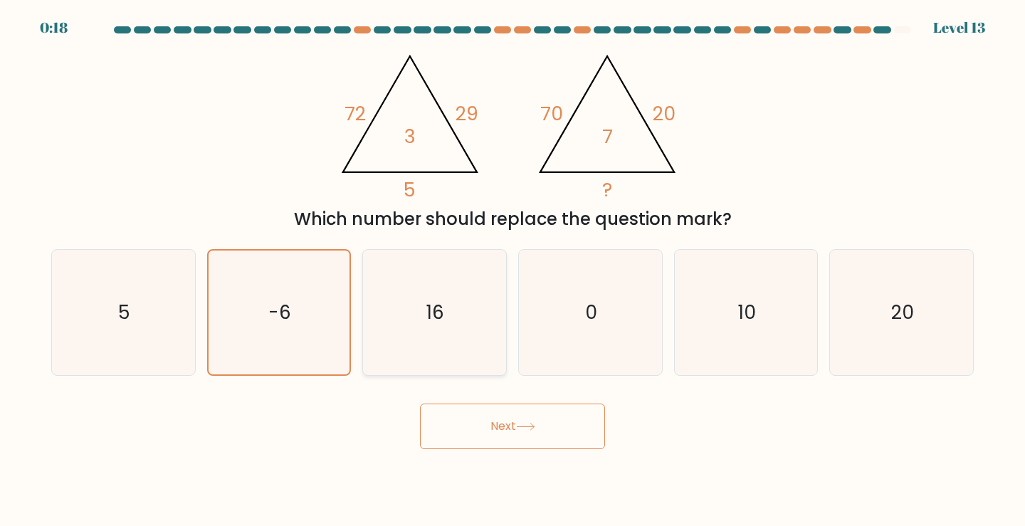
click at [513, 271] on input "c. 16" at bounding box center [513, 266] width 1 height 7
radio input "true"
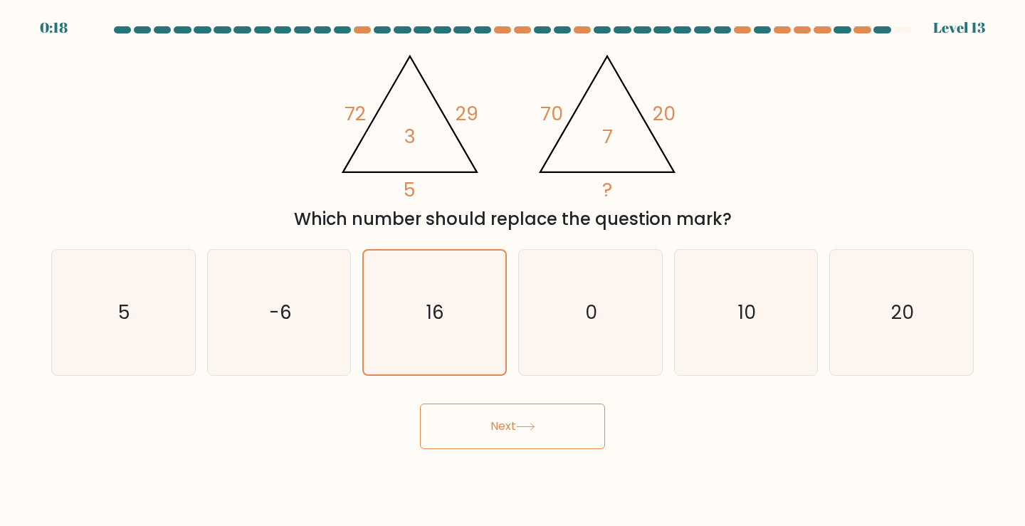
click at [498, 409] on button "Next" at bounding box center [512, 427] width 185 height 46
click at [501, 417] on button "Next" at bounding box center [512, 427] width 185 height 46
click at [575, 425] on button "Next" at bounding box center [512, 427] width 185 height 46
click at [565, 434] on button "Next" at bounding box center [512, 427] width 185 height 46
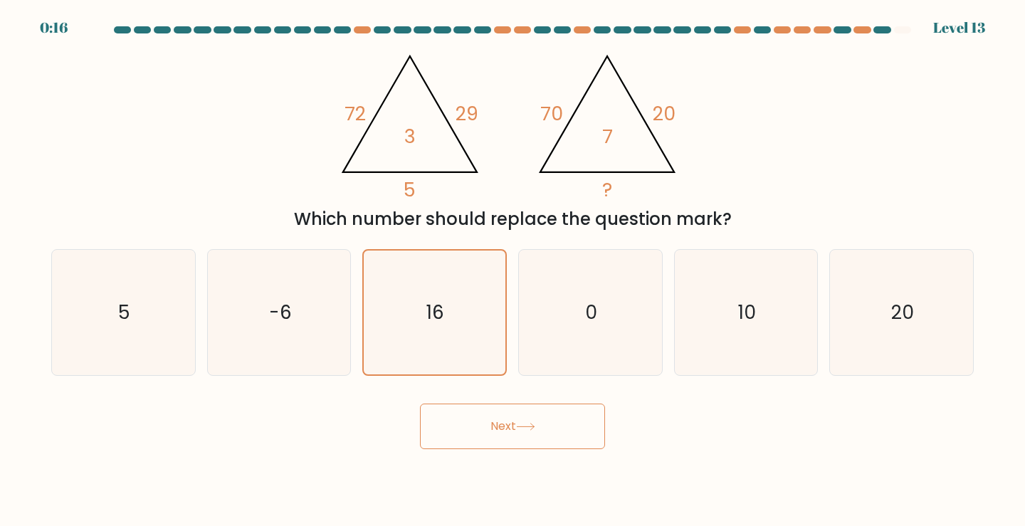
click at [565, 434] on button "Next" at bounding box center [512, 427] width 185 height 46
click at [473, 442] on button "Next" at bounding box center [512, 427] width 185 height 46
click at [482, 432] on button "Next" at bounding box center [512, 427] width 185 height 46
click at [604, 312] on icon "0" at bounding box center [591, 313] width 126 height 126
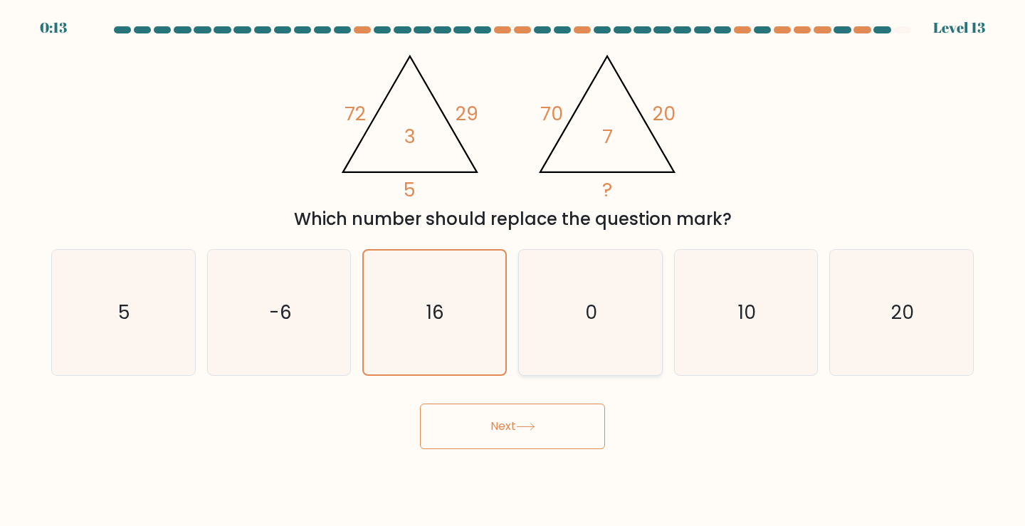
click at [513, 271] on input "d. 0" at bounding box center [513, 266] width 1 height 7
radio input "true"
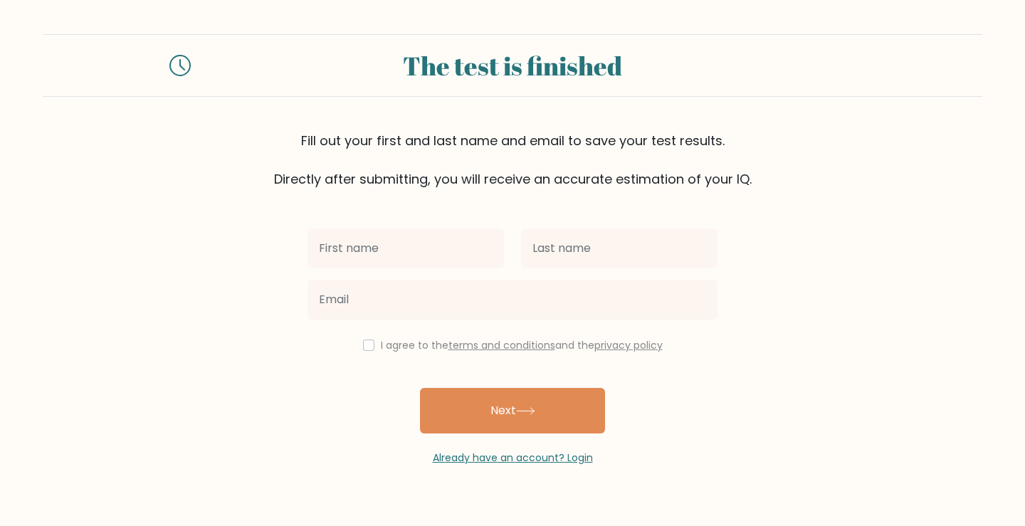
click at [422, 249] on input "text" at bounding box center [406, 249] width 197 height 40
type input "[PERSON_NAME]"
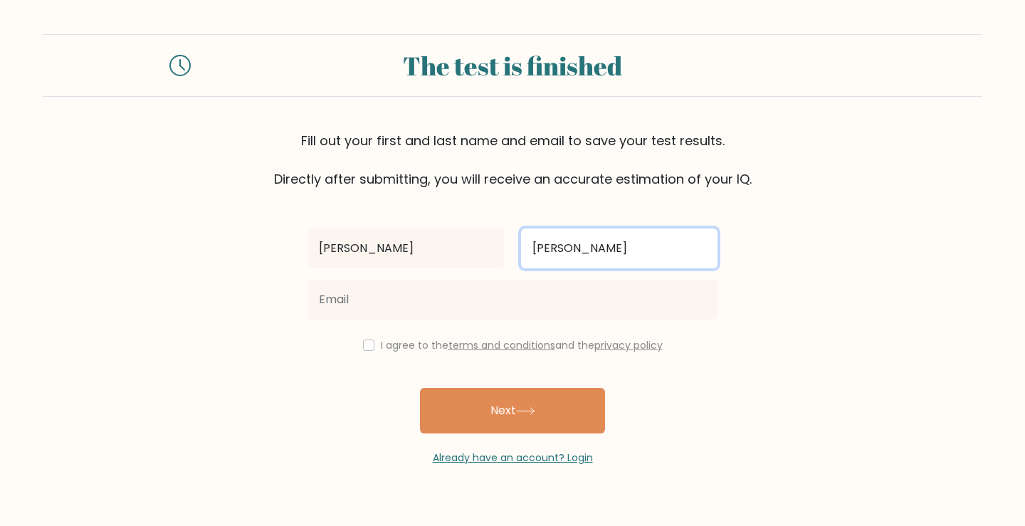
type input "[PERSON_NAME]"
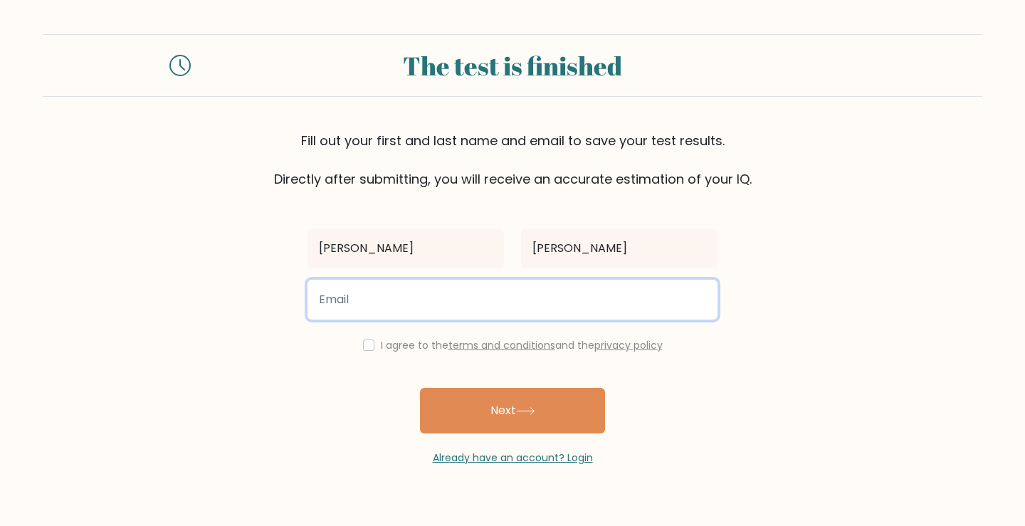
click at [417, 293] on input "email" at bounding box center [513, 300] width 410 height 40
type input "migaeldr@gmail.com"
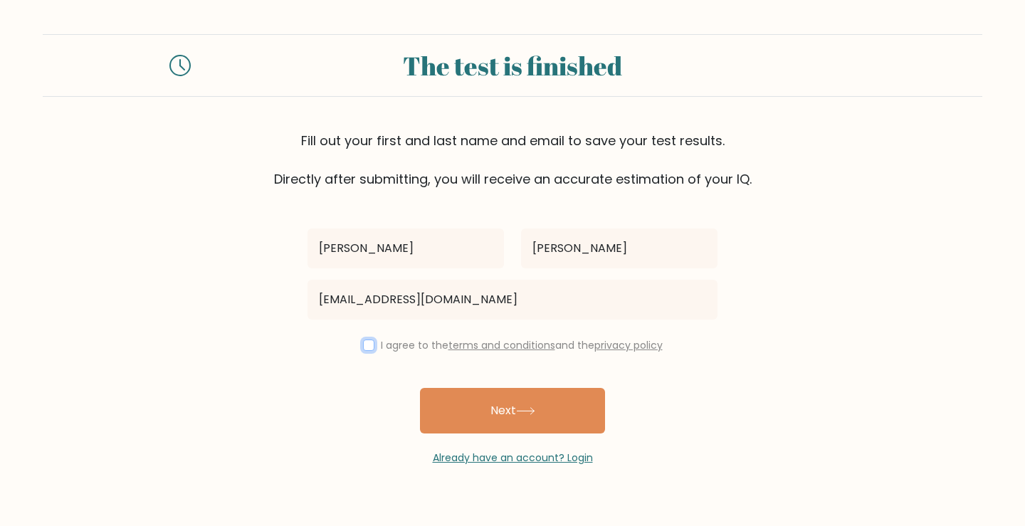
click at [367, 345] on input "checkbox" at bounding box center [368, 345] width 11 height 11
checkbox input "true"
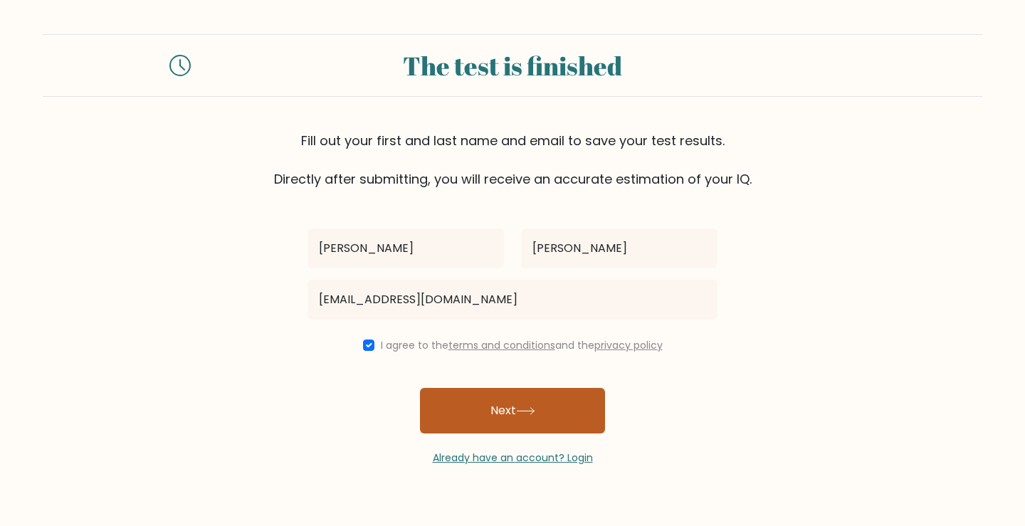
click at [489, 425] on button "Next" at bounding box center [512, 411] width 185 height 46
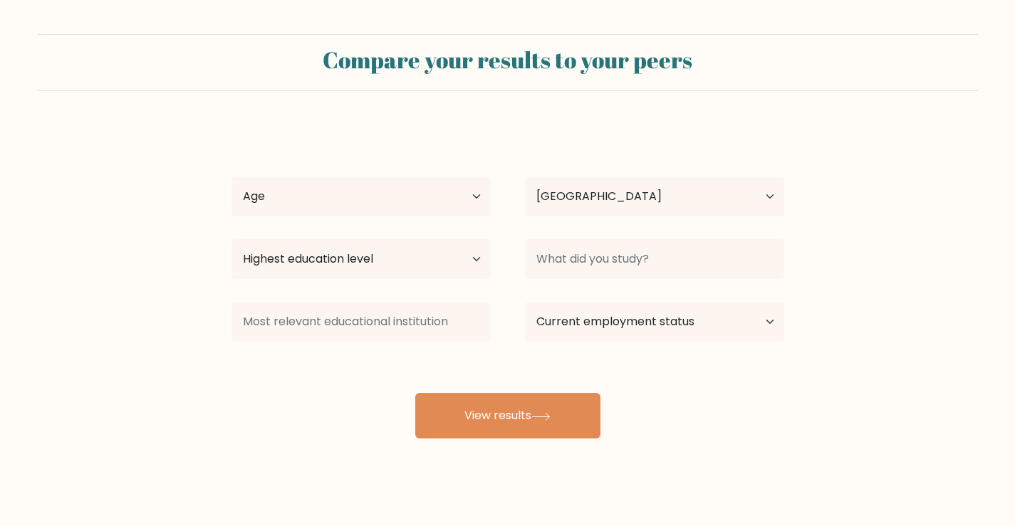
select select "PH"
click at [457, 199] on select "Age Under [DEMOGRAPHIC_DATA] [DEMOGRAPHIC_DATA] [DEMOGRAPHIC_DATA] [DEMOGRAPHIC…" at bounding box center [360, 197] width 259 height 40
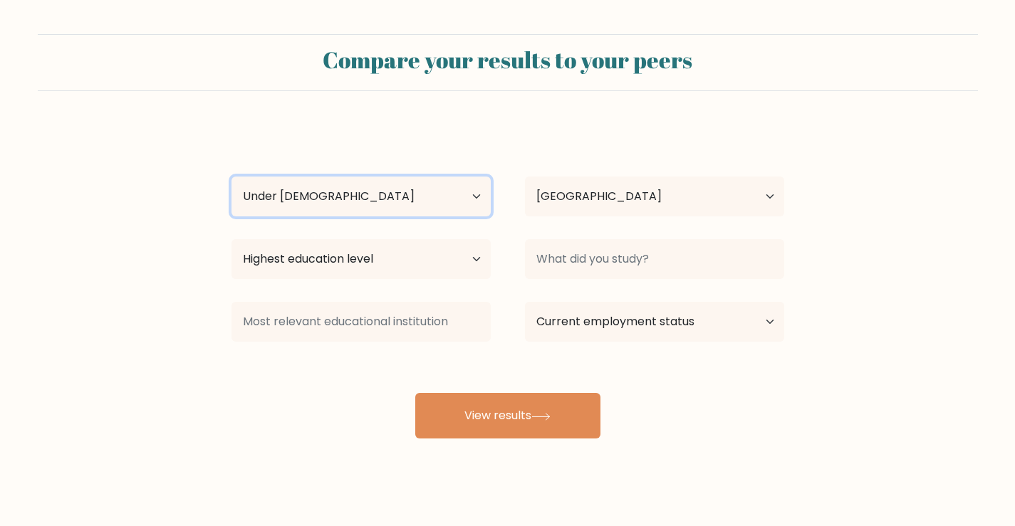
click at [231, 177] on select "Age Under [DEMOGRAPHIC_DATA] [DEMOGRAPHIC_DATA] [DEMOGRAPHIC_DATA] [DEMOGRAPHIC…" at bounding box center [360, 197] width 259 height 40
drag, startPoint x: 377, startPoint y: 194, endPoint x: 364, endPoint y: 211, distance: 21.4
click at [377, 194] on select "Age Under [DEMOGRAPHIC_DATA] [DEMOGRAPHIC_DATA] [DEMOGRAPHIC_DATA] [DEMOGRAPHIC…" at bounding box center [360, 197] width 259 height 40
select select "18_24"
click at [231, 177] on select "Age Under [DEMOGRAPHIC_DATA] [DEMOGRAPHIC_DATA] [DEMOGRAPHIC_DATA] [DEMOGRAPHIC…" at bounding box center [360, 197] width 259 height 40
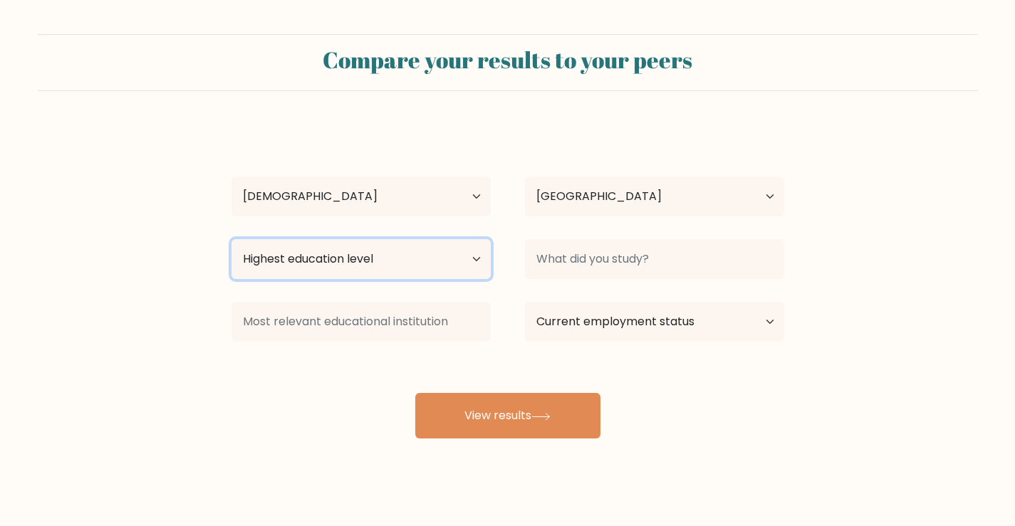
click at [455, 263] on select "Highest education level No schooling Primary Lower Secondary Upper Secondary Oc…" at bounding box center [360, 259] width 259 height 40
select select "bachelors_degree"
click at [231, 239] on select "Highest education level No schooling Primary Lower Secondary Upper Secondary Oc…" at bounding box center [360, 259] width 259 height 40
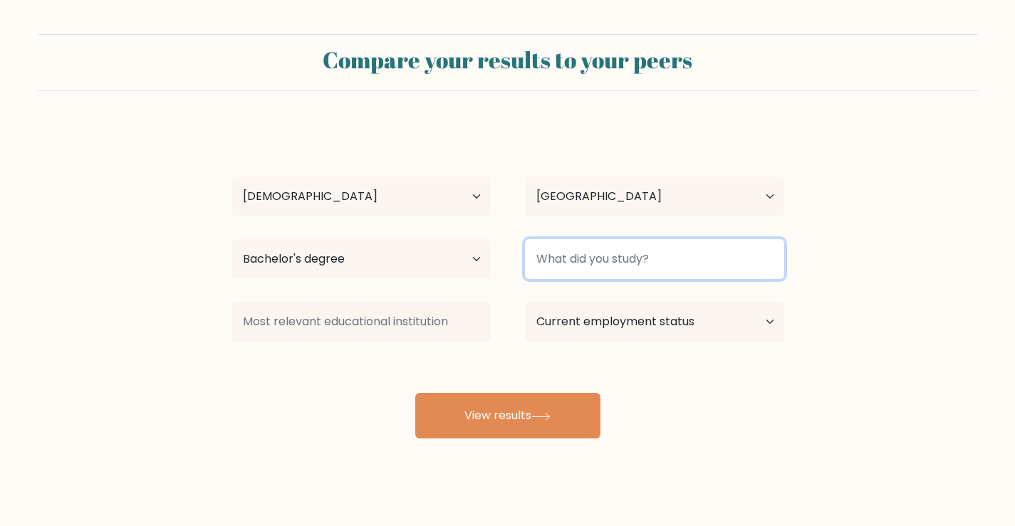
click at [559, 275] on input at bounding box center [654, 259] width 259 height 40
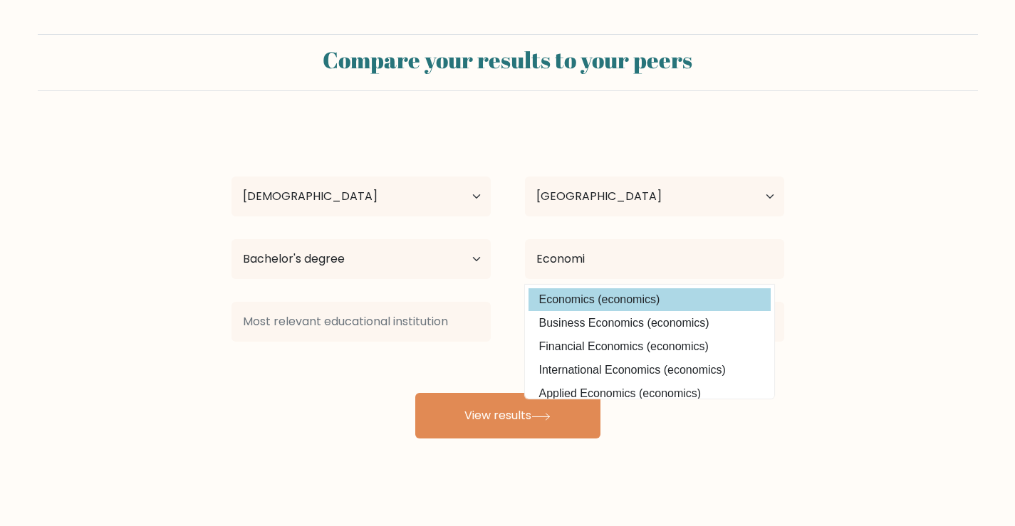
click at [605, 293] on option "Economics (economics)" at bounding box center [649, 299] width 242 height 23
type input "Economics"
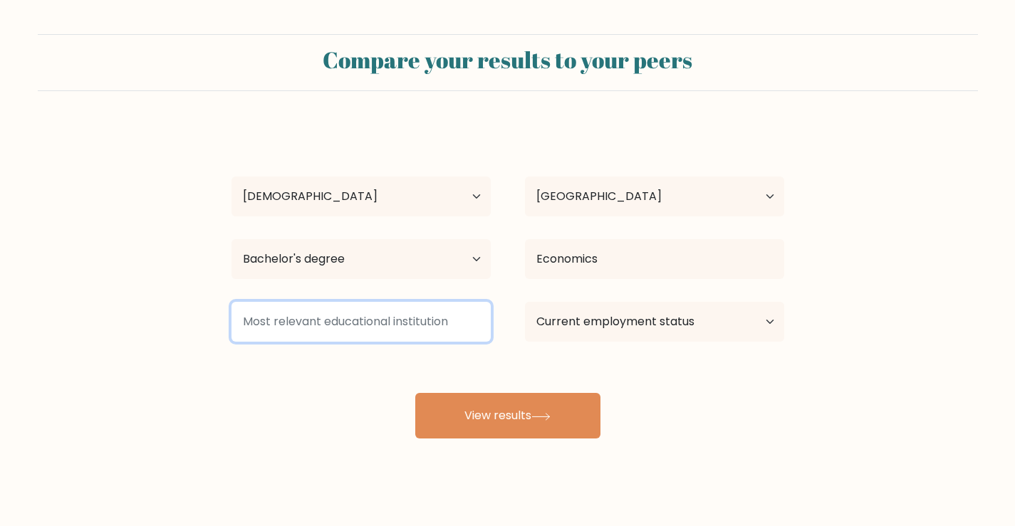
click at [397, 323] on input at bounding box center [360, 322] width 259 height 40
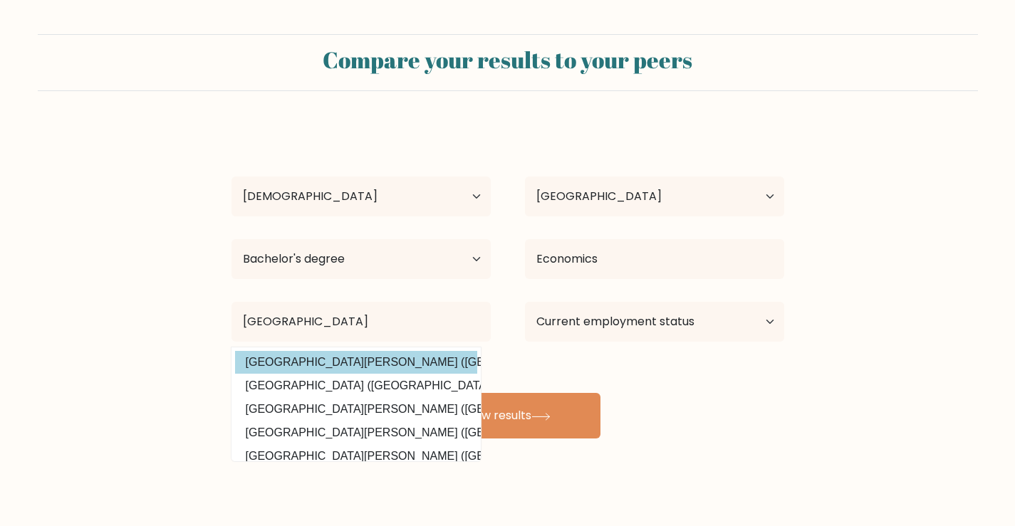
click at [427, 358] on option "University of Santo Tomas (Philippines)" at bounding box center [356, 362] width 242 height 23
type input "[GEOGRAPHIC_DATA][PERSON_NAME]"
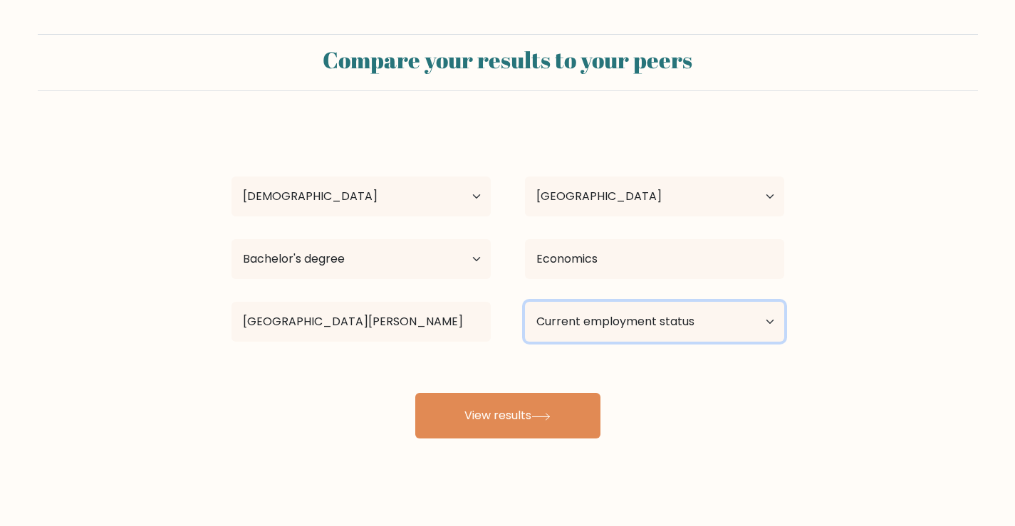
click at [594, 327] on select "Current employment status Employed Student Retired Other / prefer not to answer" at bounding box center [654, 322] width 259 height 40
select select "employed"
click at [525, 302] on select "Current employment status Employed Student Retired Other / prefer not to answer" at bounding box center [654, 322] width 259 height 40
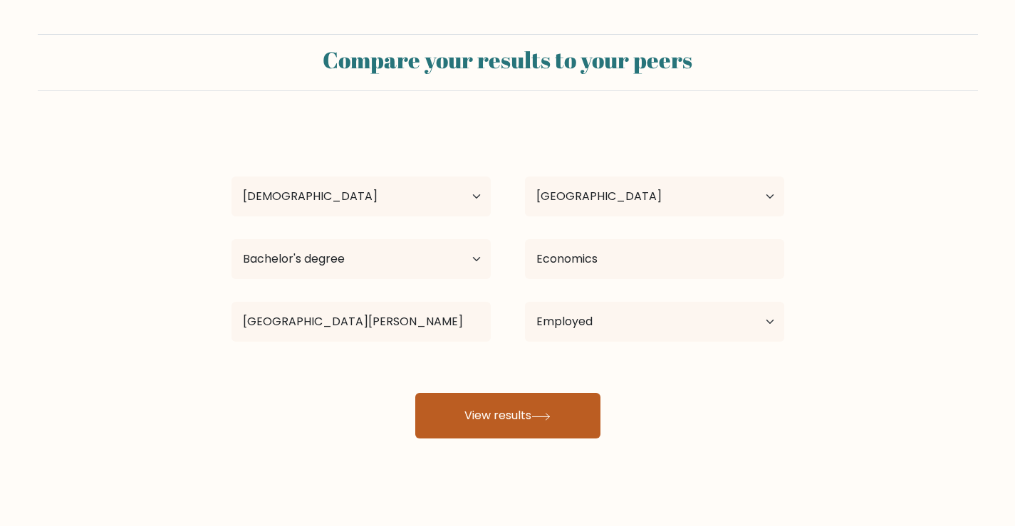
click at [534, 417] on button "View results" at bounding box center [507, 416] width 185 height 46
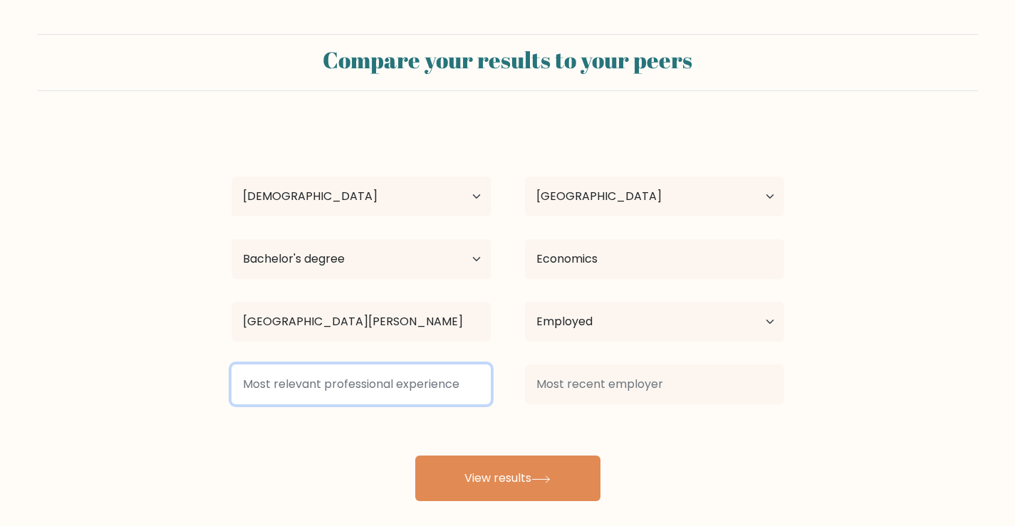
click at [410, 393] on input at bounding box center [360, 385] width 259 height 40
